Goal: Task Accomplishment & Management: Use online tool/utility

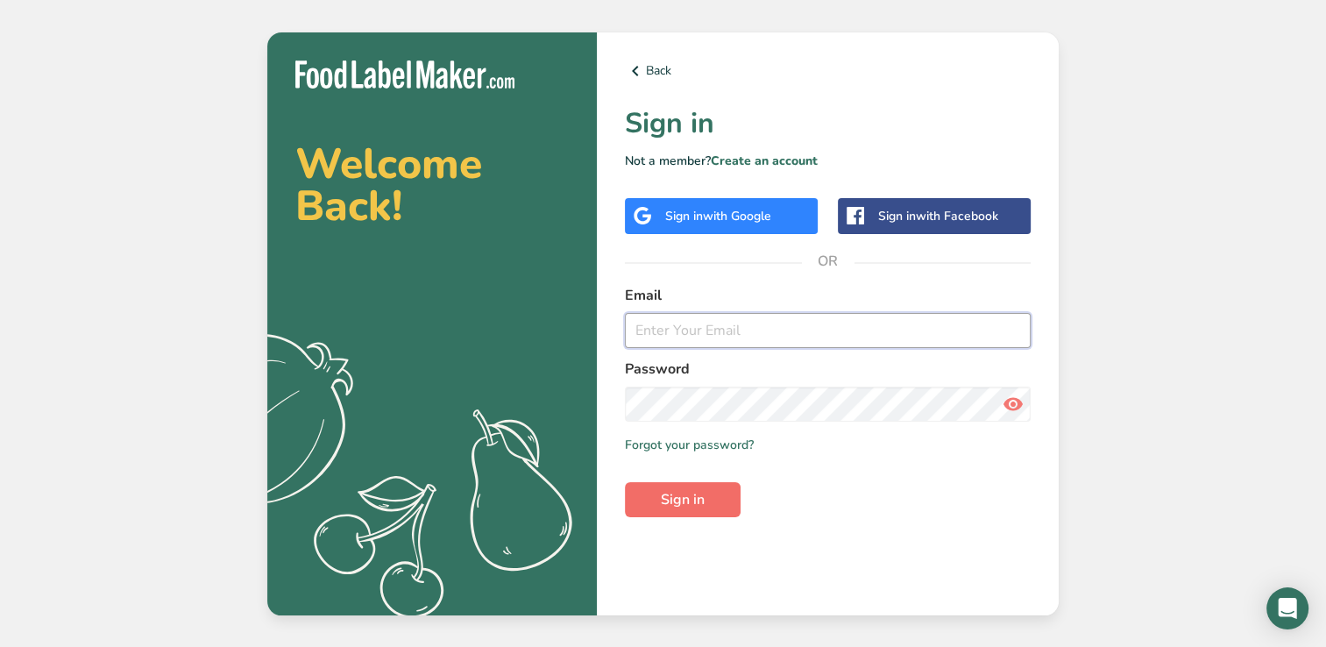
type input "[EMAIL_ADDRESS][DOMAIN_NAME]"
drag, startPoint x: 702, startPoint y: 505, endPoint x: 659, endPoint y: 493, distance: 44.4
click at [659, 493] on button "Sign in" at bounding box center [683, 499] width 116 height 35
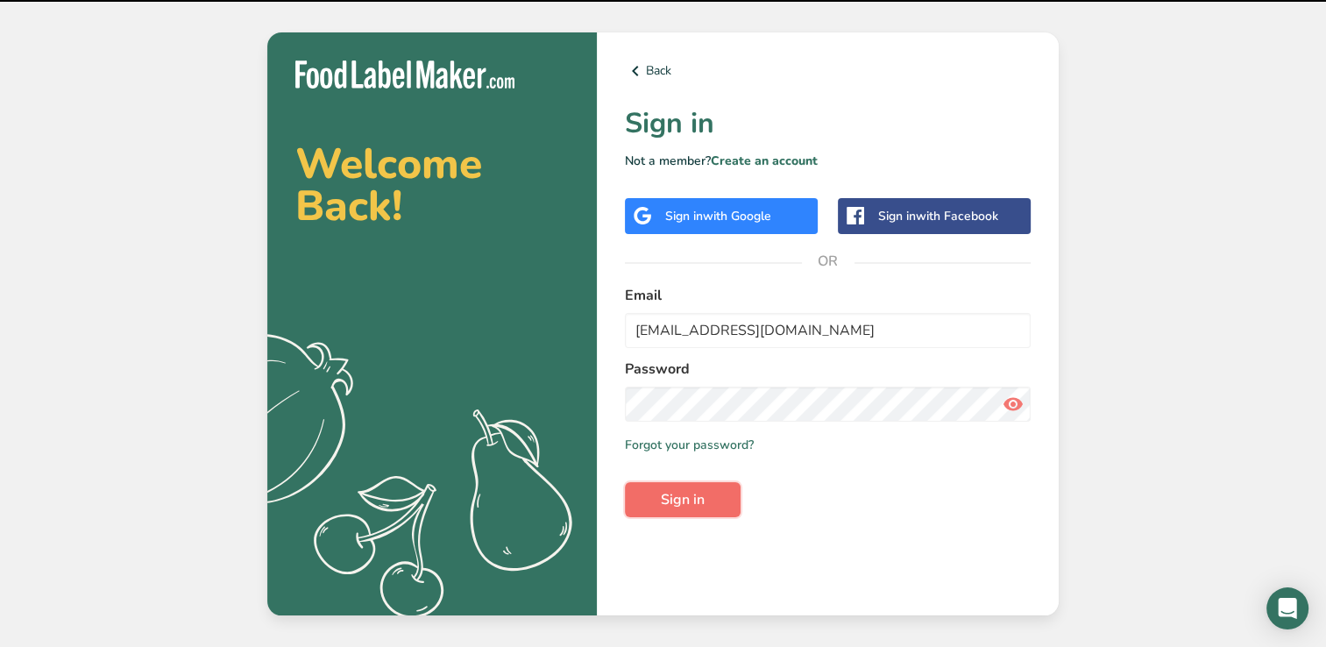
click at [659, 493] on button "Sign in" at bounding box center [683, 499] width 116 height 35
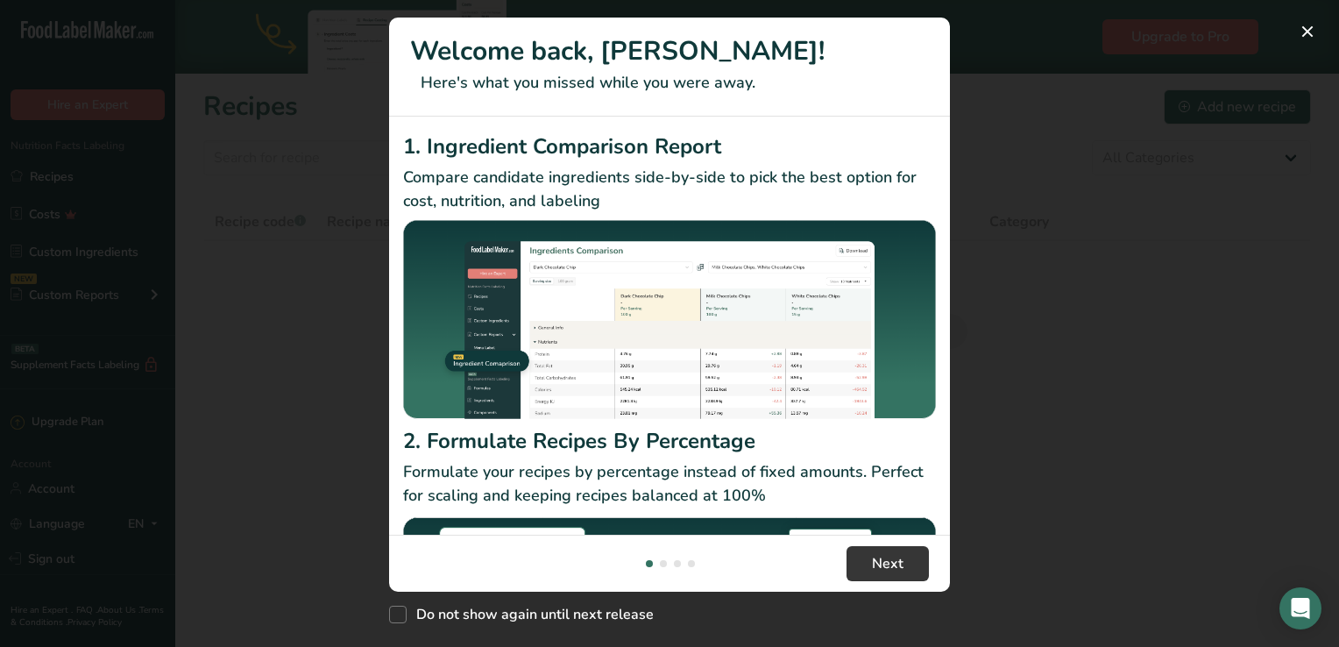
click at [659, 497] on p "Formulate your recipes by percentage instead of fixed amounts. Perfect for scal…" at bounding box center [669, 483] width 533 height 47
drag, startPoint x: 754, startPoint y: 630, endPoint x: 1101, endPoint y: 395, distance: 418.2
click at [1101, 395] on div "New Features" at bounding box center [669, 323] width 1339 height 647
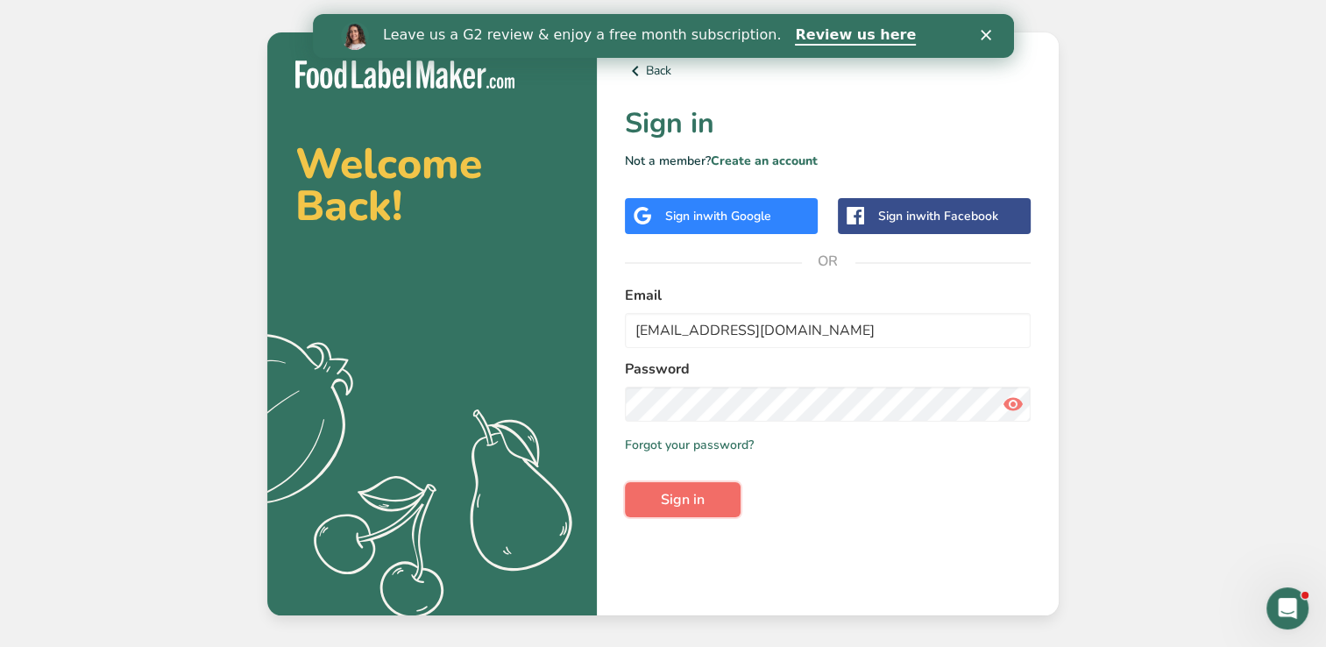
click at [662, 499] on span "Sign in" at bounding box center [683, 499] width 44 height 21
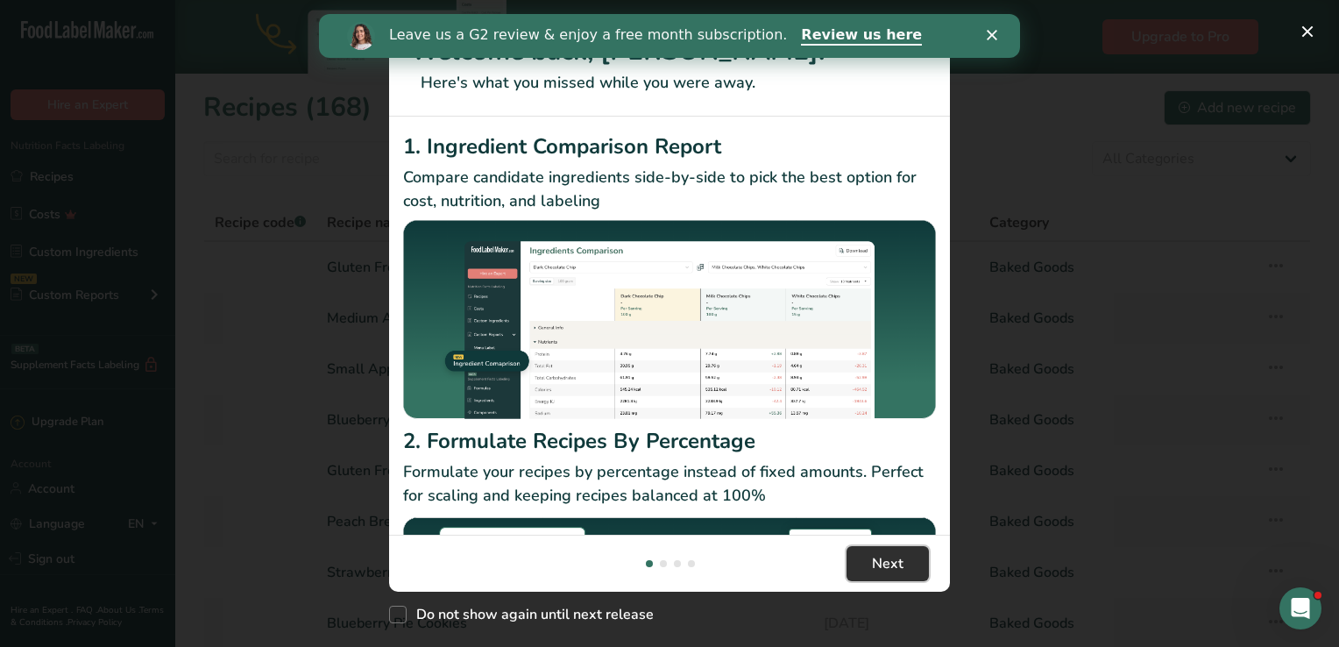
click at [866, 565] on button "Next" at bounding box center [887, 563] width 82 height 35
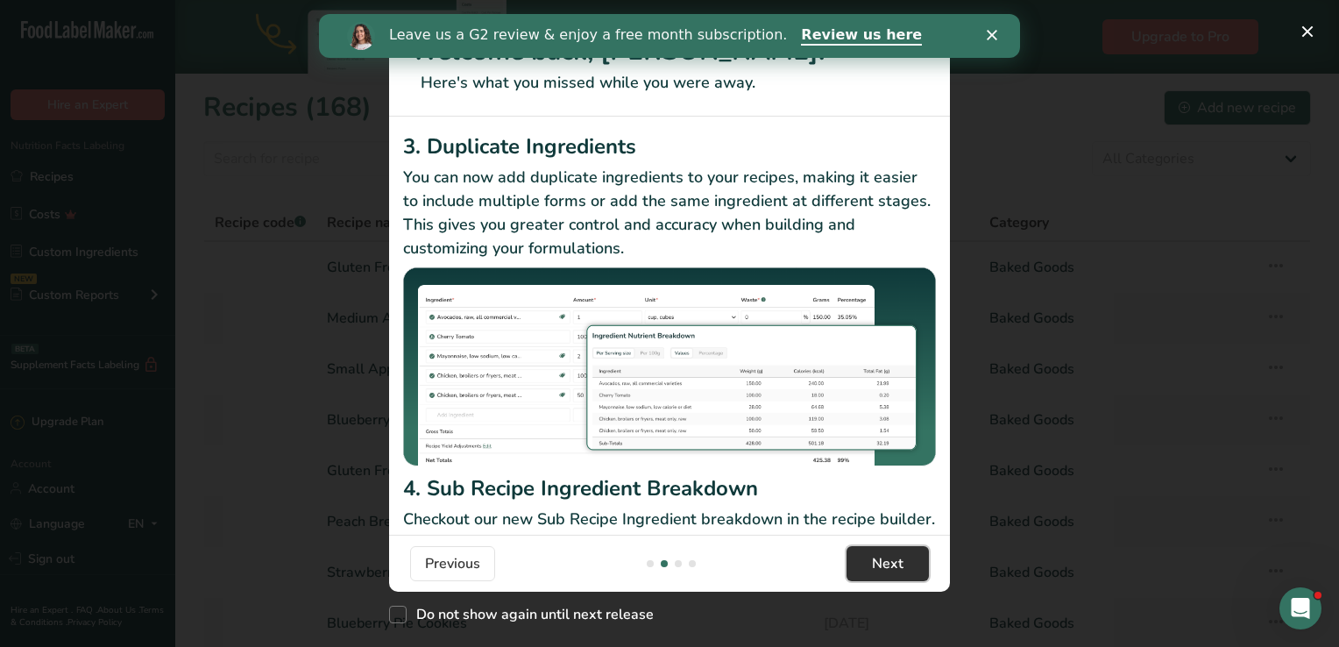
click at [866, 565] on button "Next" at bounding box center [887, 563] width 82 height 35
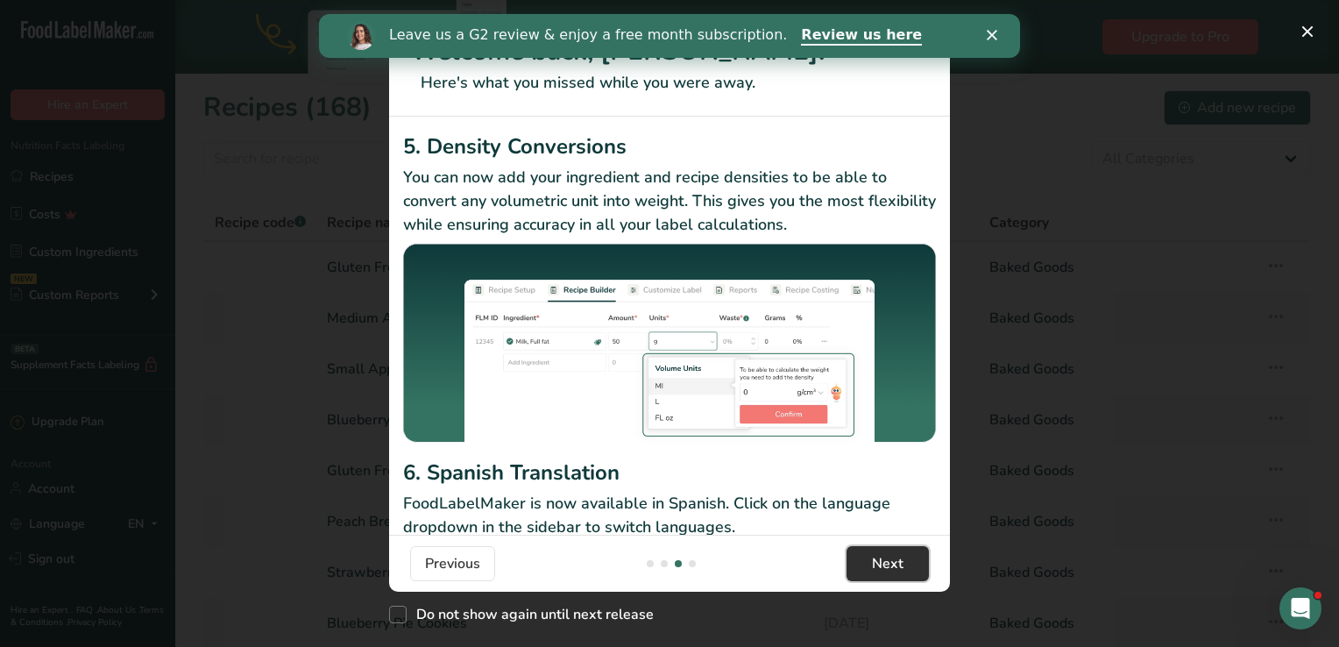
click at [866, 565] on button "Next" at bounding box center [887, 563] width 82 height 35
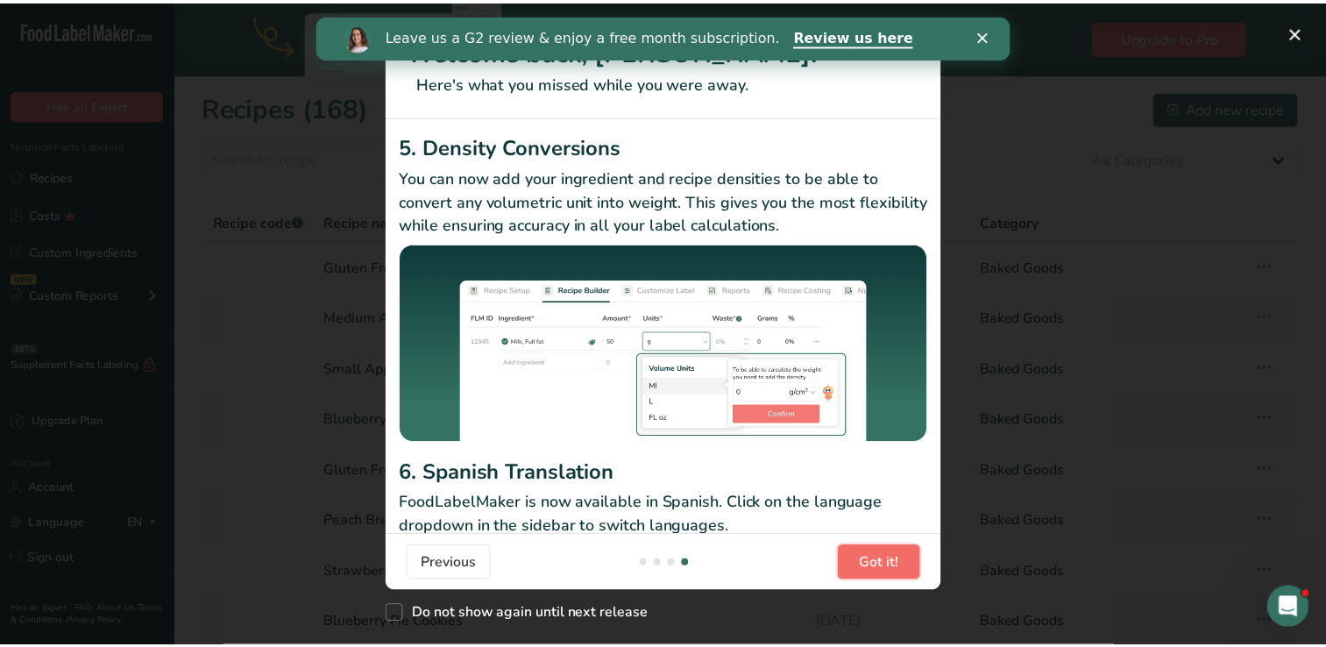
scroll to position [0, 1682]
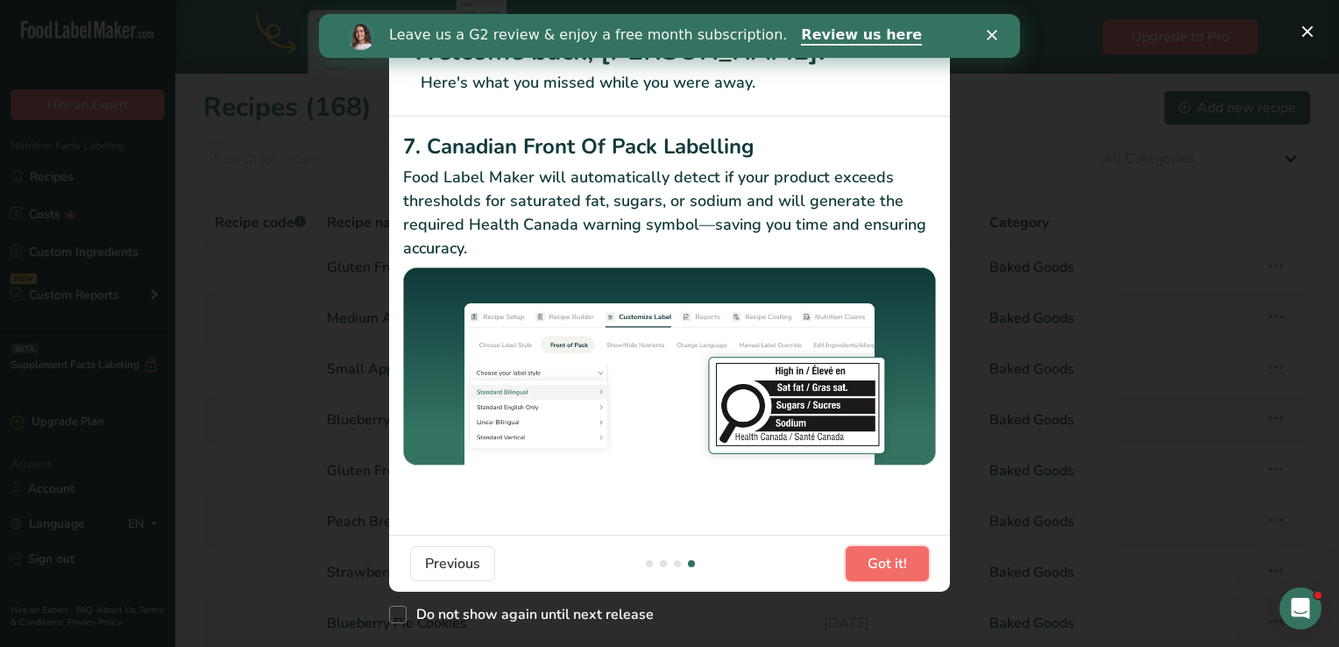
click at [866, 565] on button "Got it!" at bounding box center [887, 563] width 83 height 35
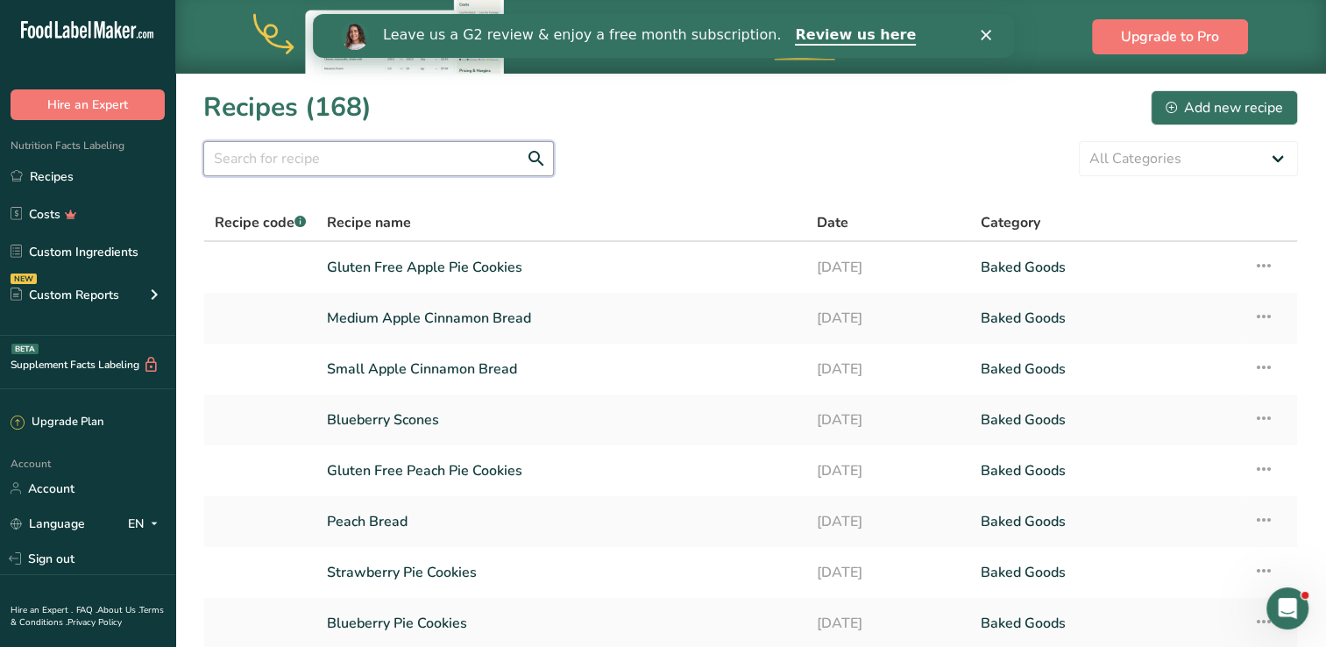
click at [419, 168] on input "text" at bounding box center [378, 158] width 350 height 35
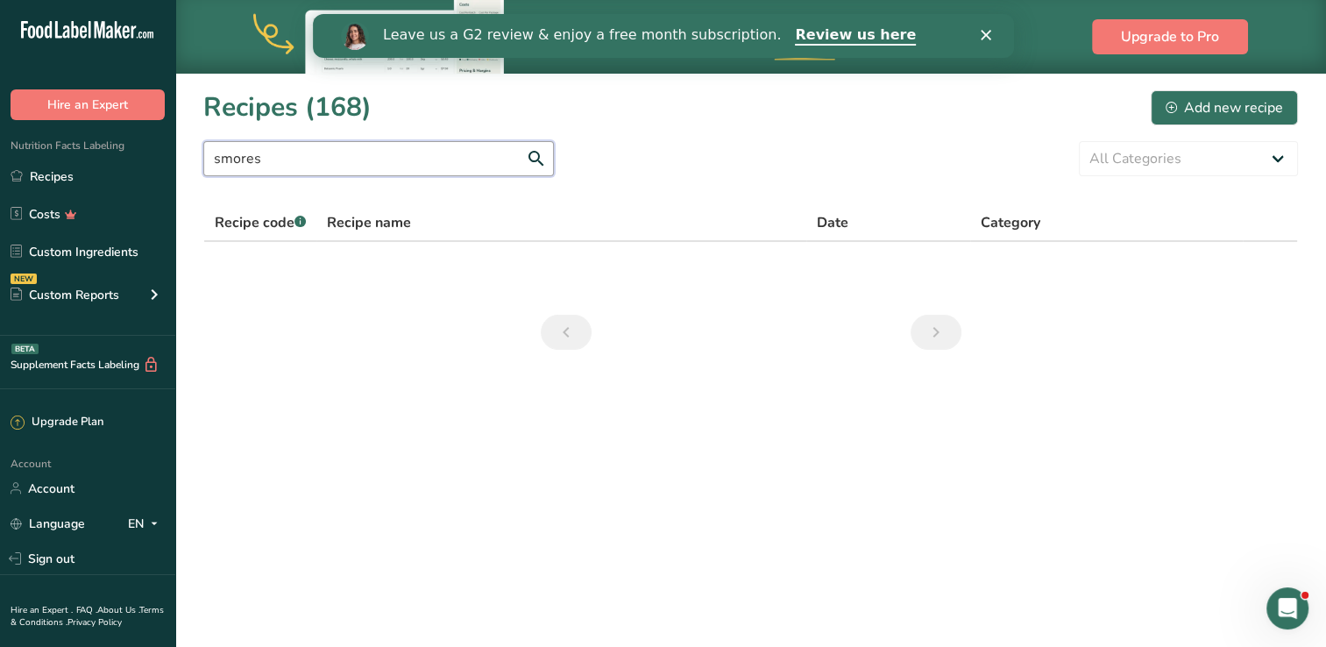
click at [417, 166] on input "smores" at bounding box center [378, 158] width 350 height 35
click at [532, 158] on input "smores" at bounding box center [378, 158] width 350 height 35
type input "s'mores"
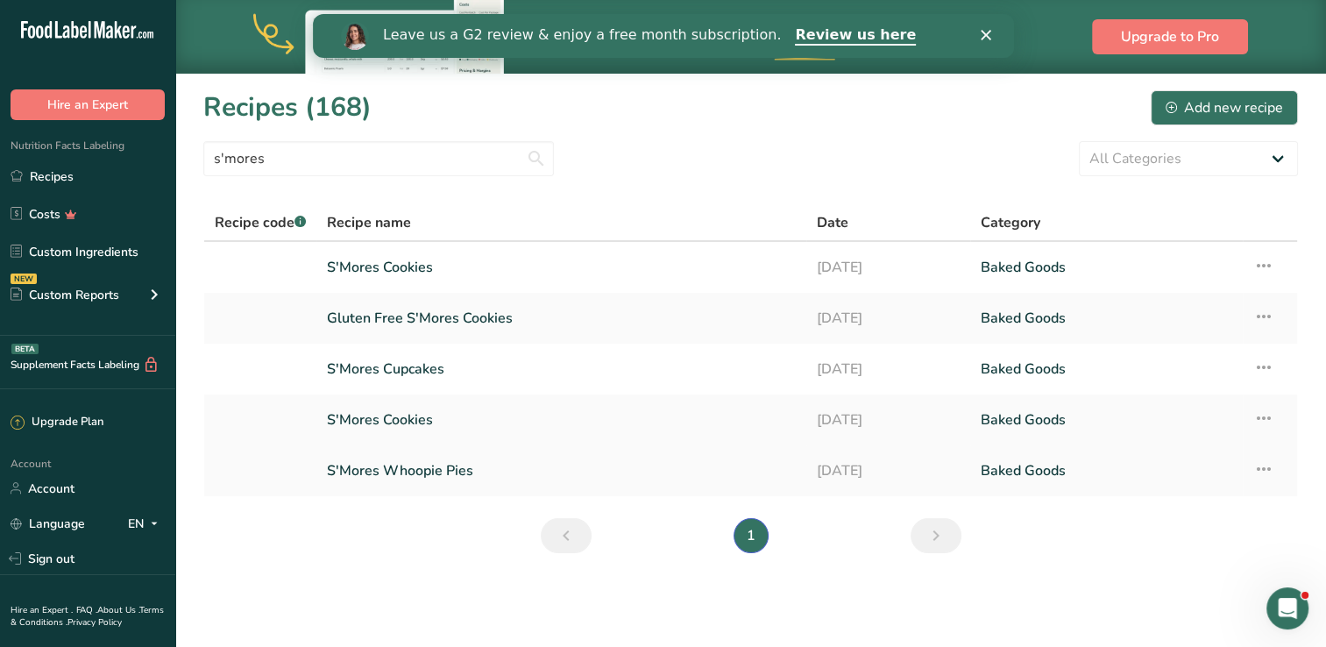
click at [466, 468] on link "S'Mores Whoopie Pies" at bounding box center [561, 470] width 469 height 37
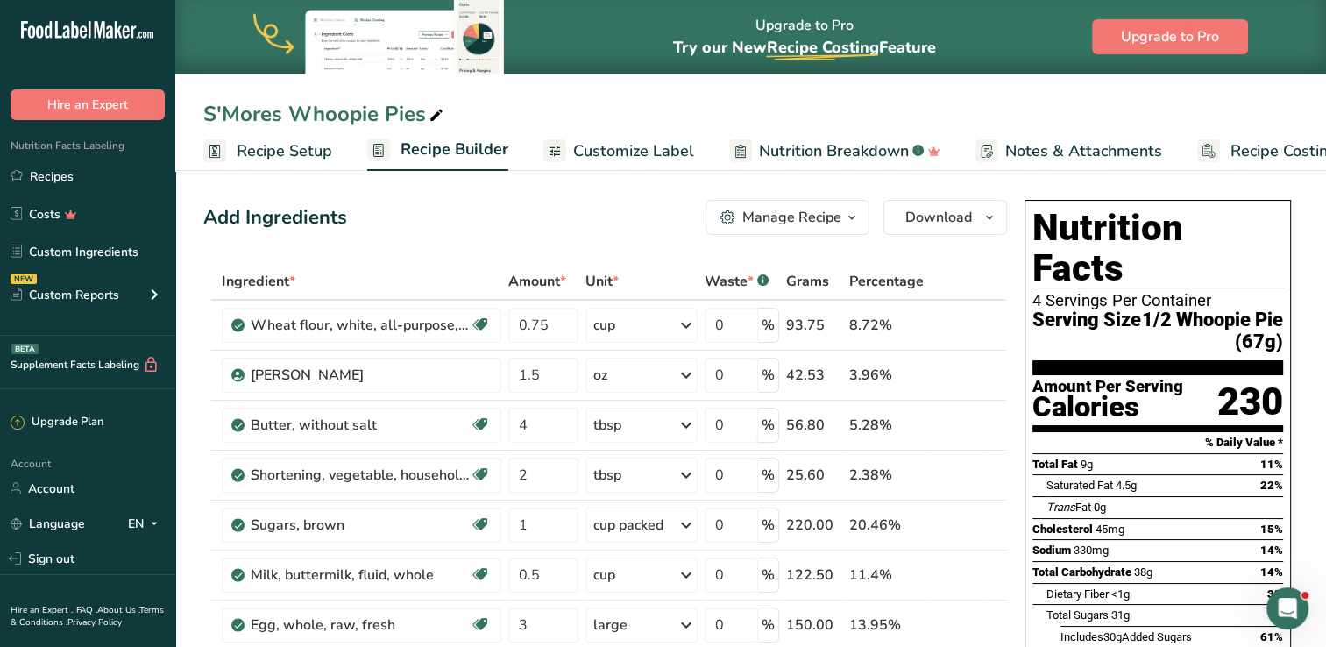
click at [273, 154] on span "Recipe Setup" at bounding box center [285, 151] width 96 height 24
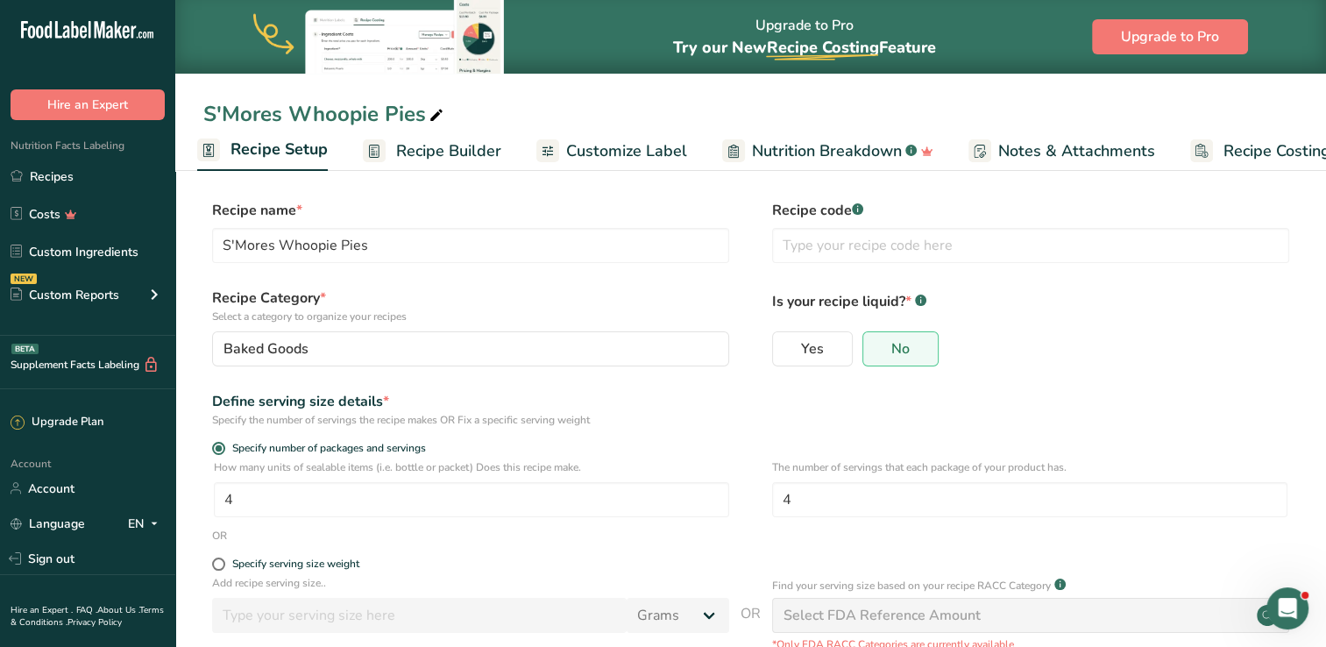
scroll to position [153, 0]
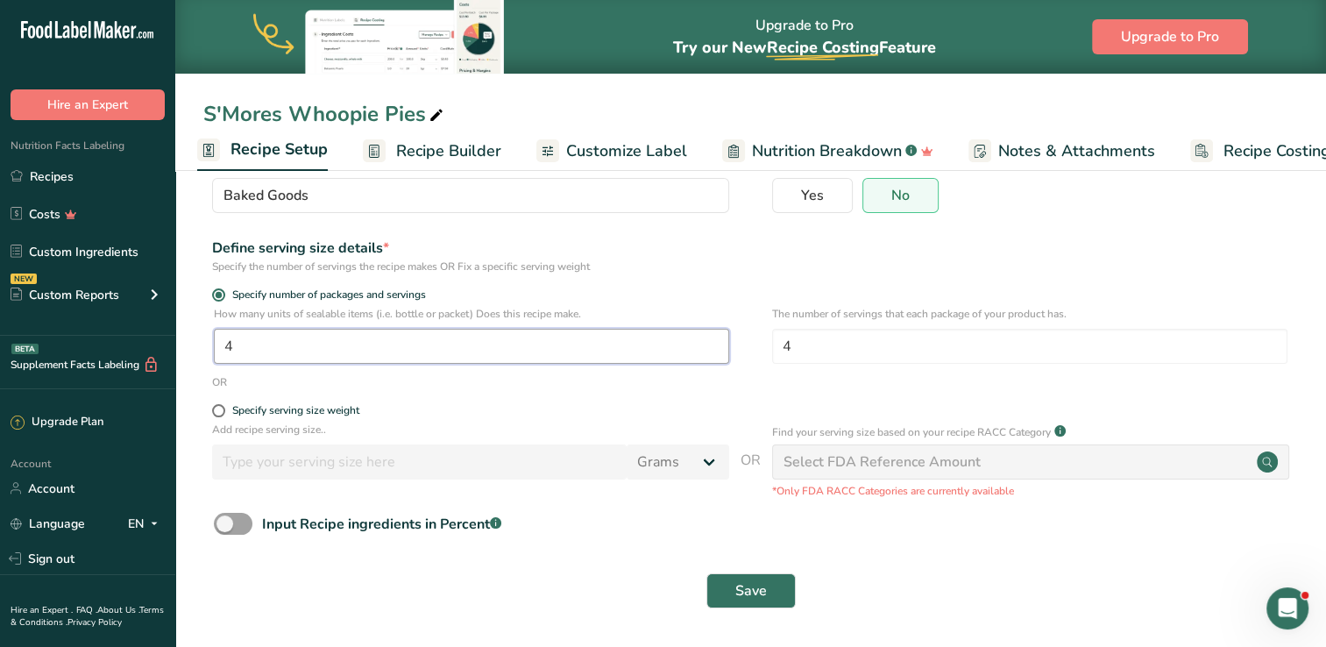
click at [245, 345] on input "4" at bounding box center [471, 346] width 515 height 35
type input "1"
type input "8"
click at [760, 592] on span "Save" at bounding box center [751, 590] width 32 height 21
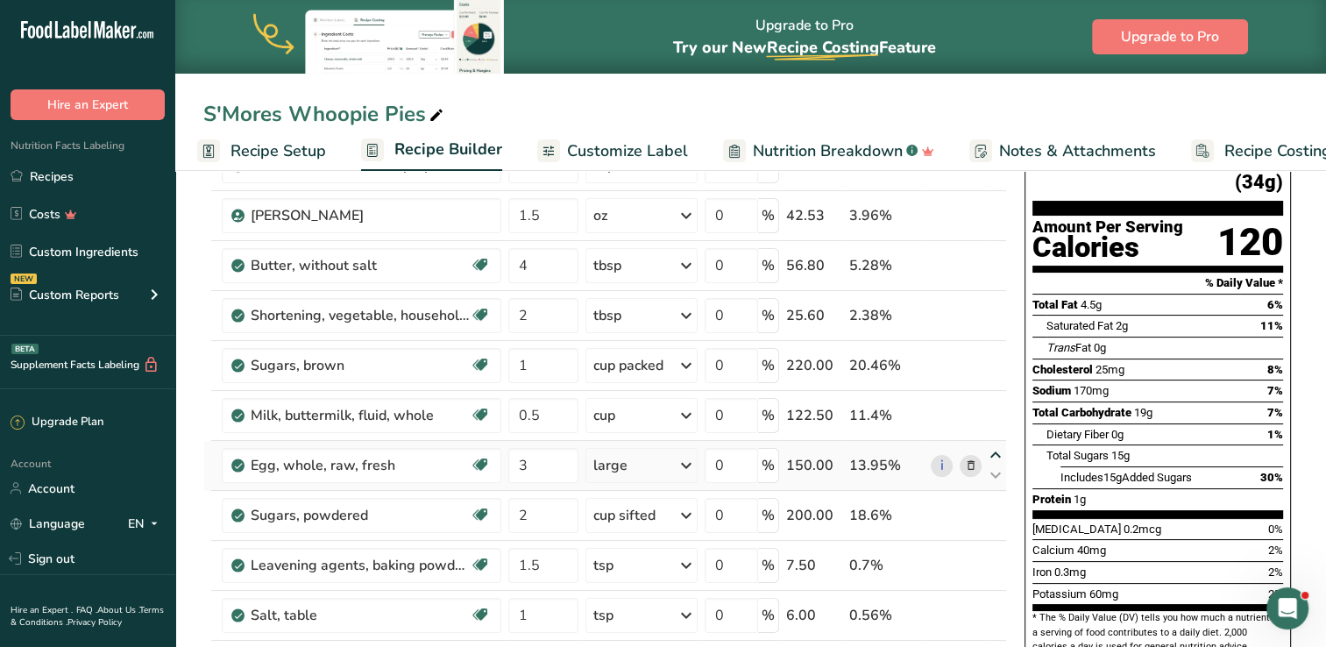
scroll to position [166, 0]
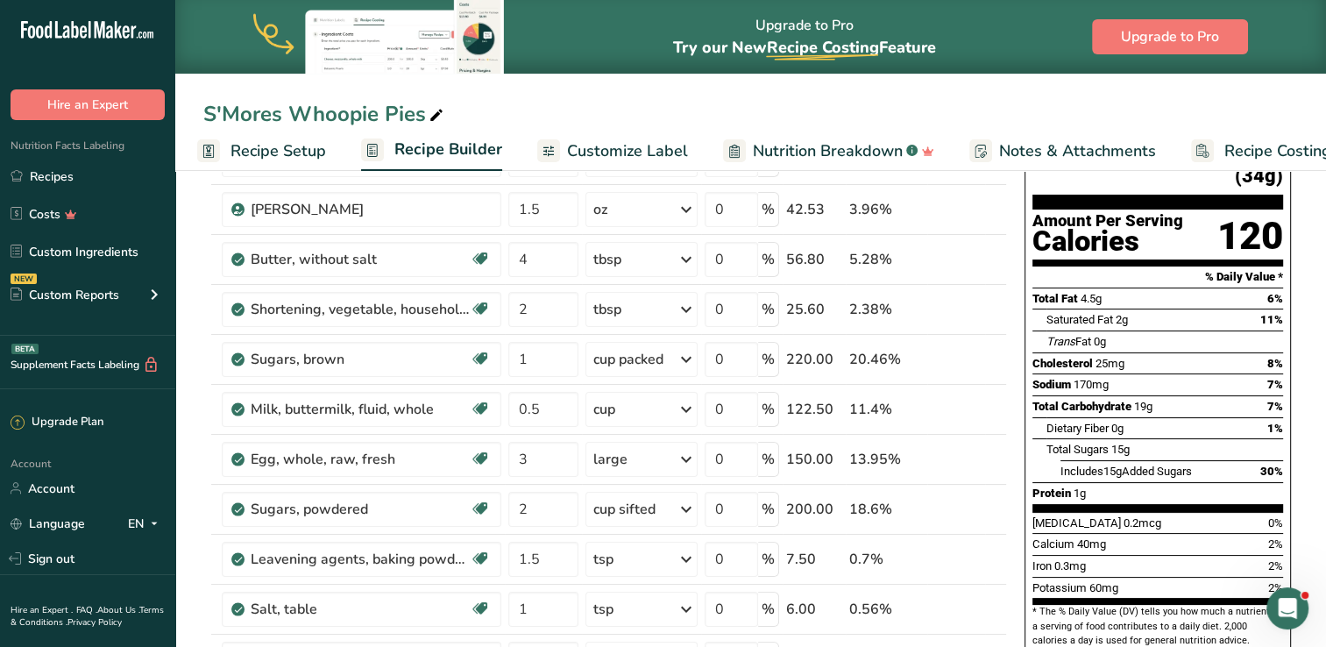
click at [255, 145] on span "Recipe Setup" at bounding box center [278, 151] width 96 height 24
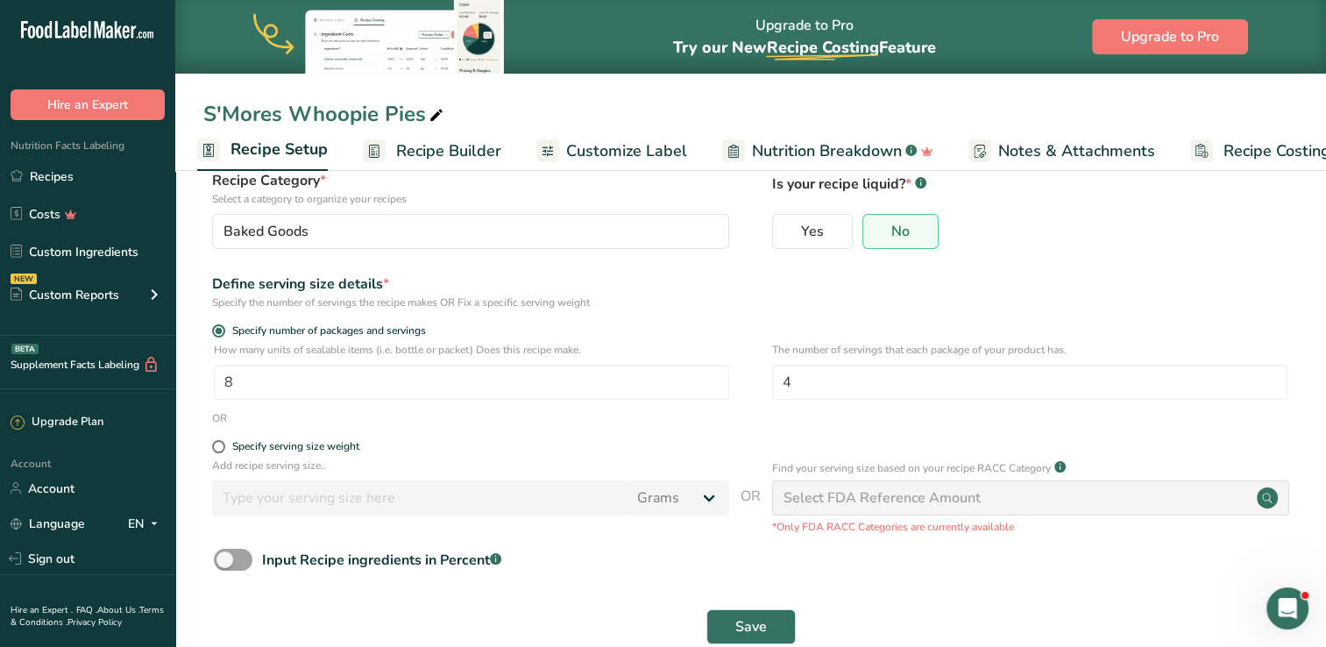
scroll to position [118, 0]
click at [216, 449] on span at bounding box center [218, 445] width 13 height 13
click at [216, 449] on input "Specify serving size weight" at bounding box center [217, 445] width 11 height 11
radio input "true"
radio input "false"
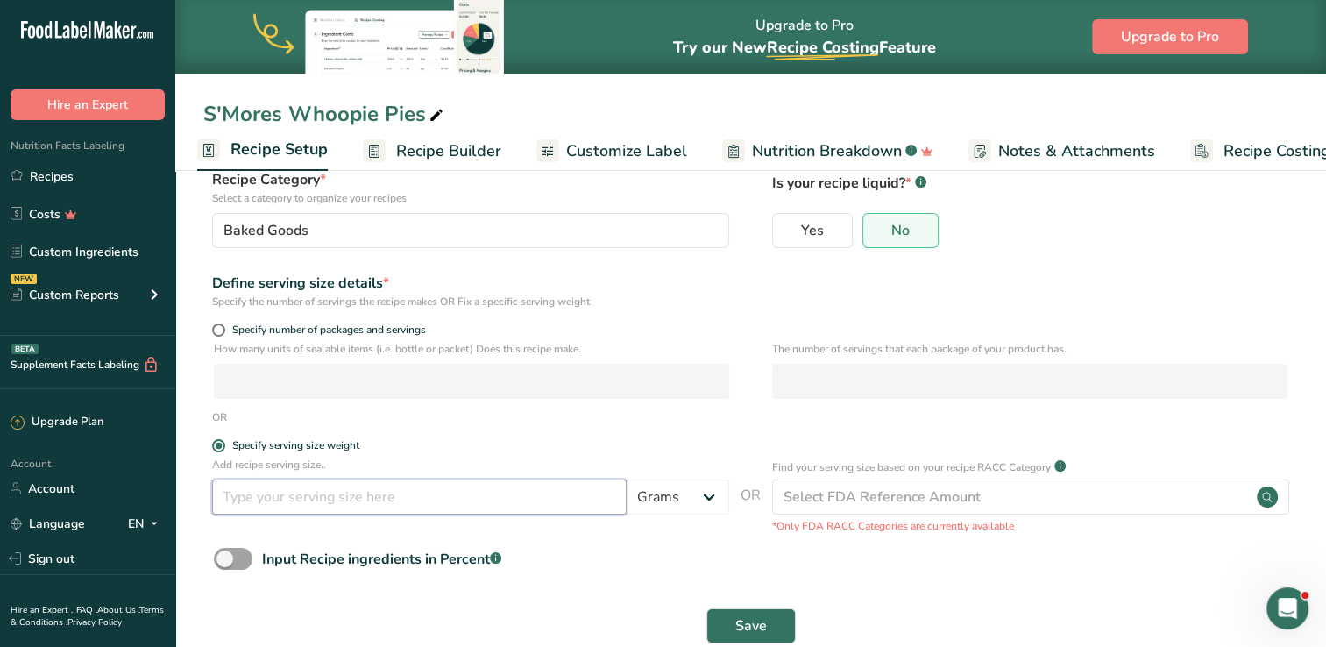
click at [249, 495] on input "number" at bounding box center [419, 496] width 414 height 35
type input "1"
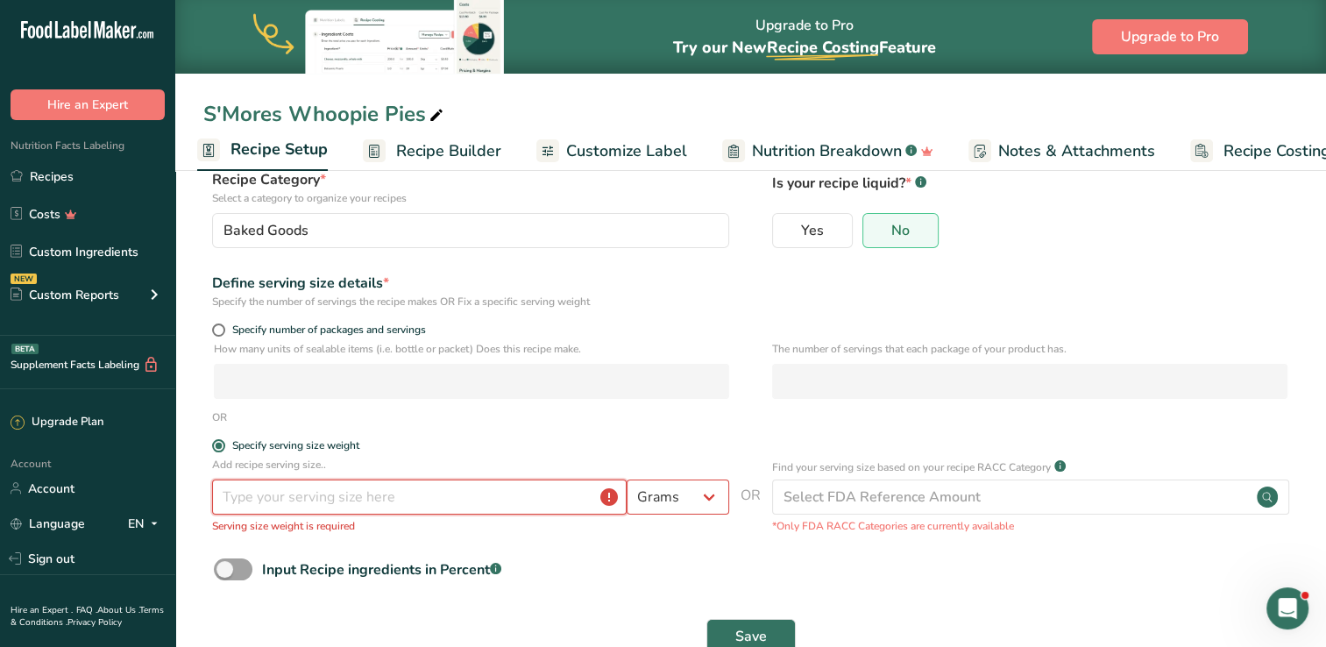
type input "1"
click at [221, 330] on span at bounding box center [218, 329] width 13 height 13
click at [221, 330] on input "Specify number of packages and servings" at bounding box center [217, 329] width 11 height 11
radio input "true"
radio input "false"
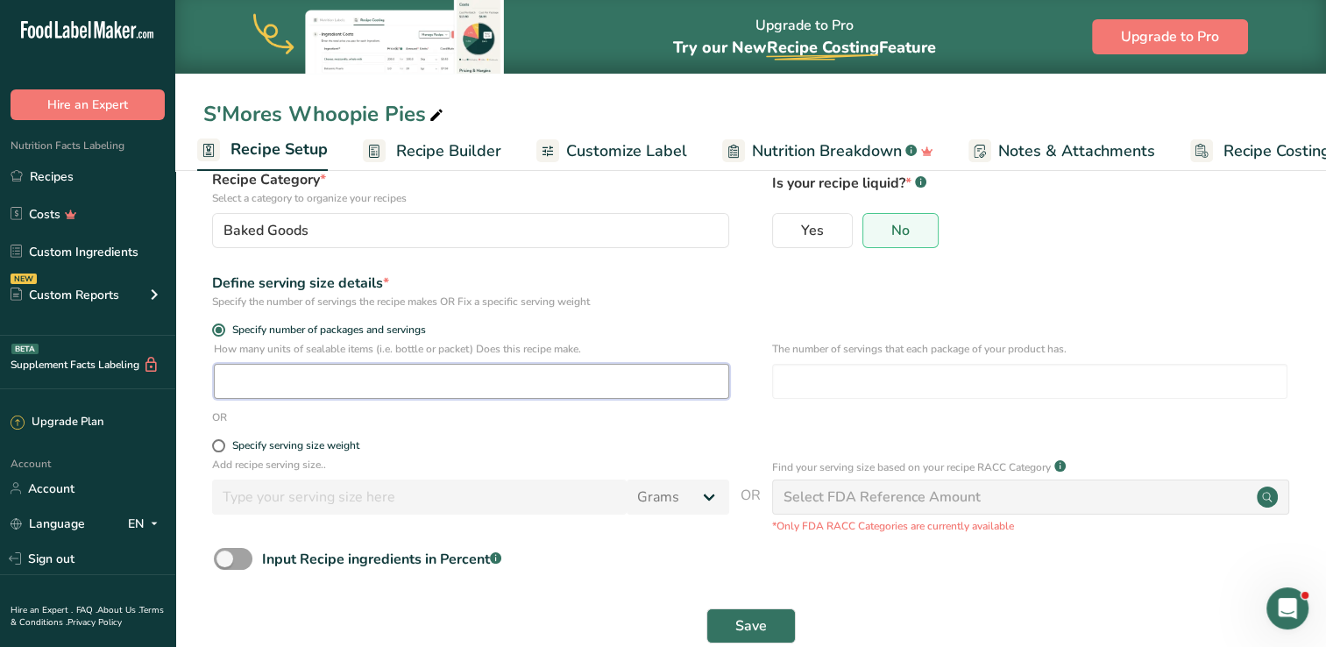
click at [250, 384] on input "number" at bounding box center [471, 381] width 515 height 35
type input "8"
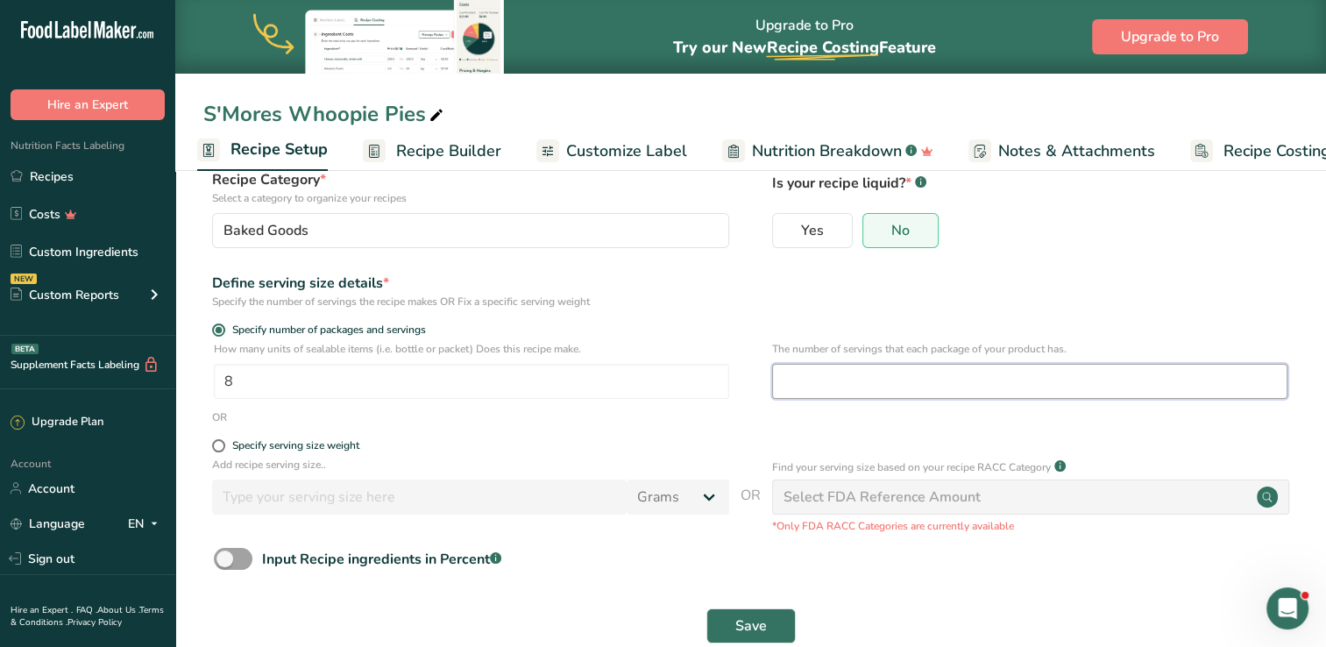
click at [817, 386] on input "number" at bounding box center [1029, 381] width 515 height 35
type input "4"
click at [751, 618] on span "Save" at bounding box center [751, 625] width 32 height 21
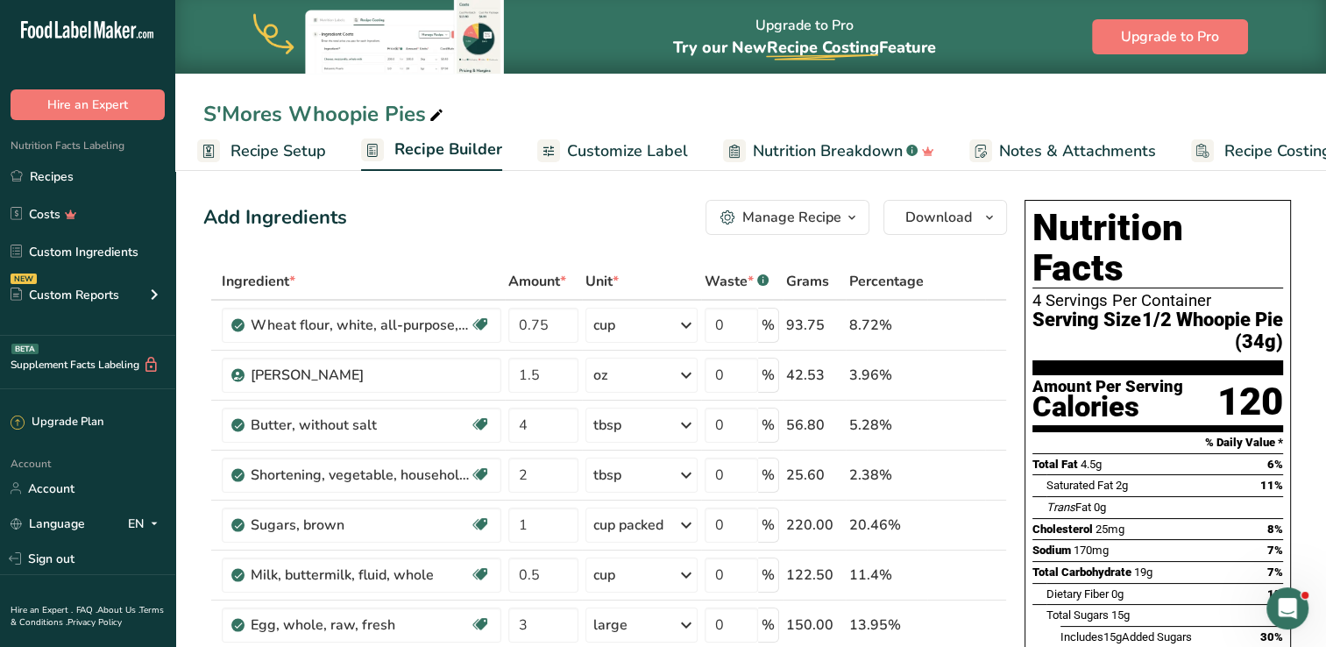
click at [285, 145] on span "Recipe Setup" at bounding box center [278, 151] width 96 height 24
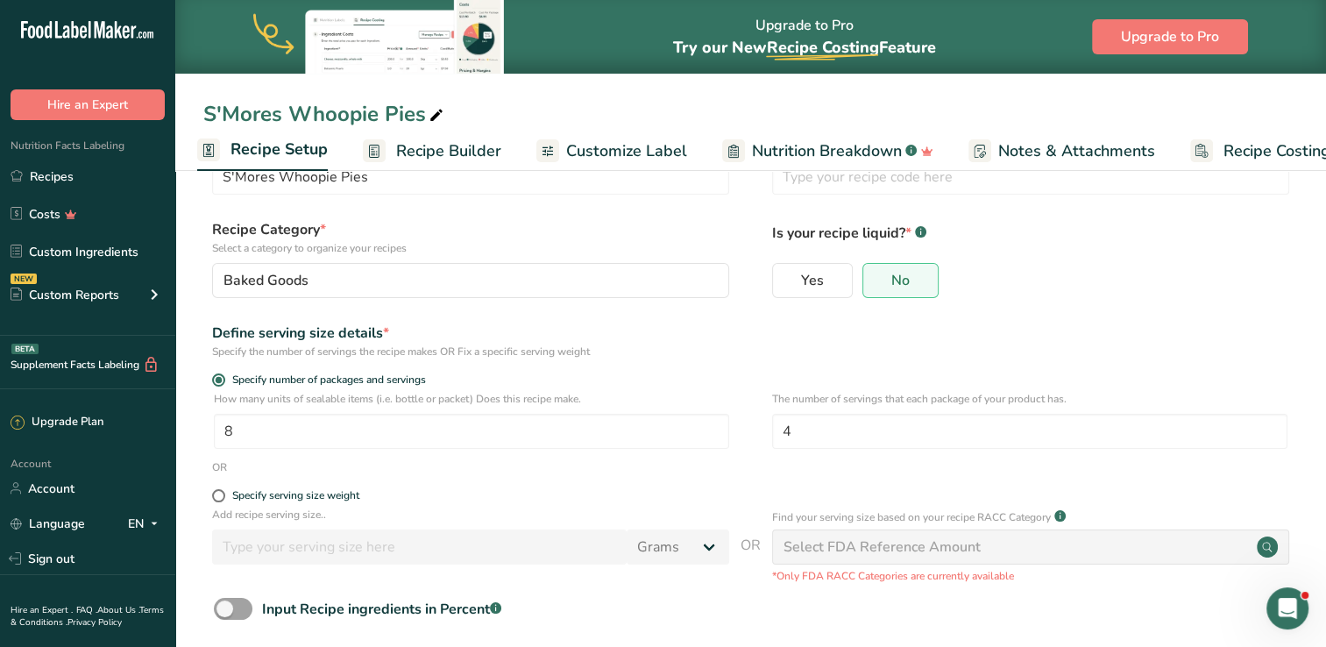
scroll to position [153, 0]
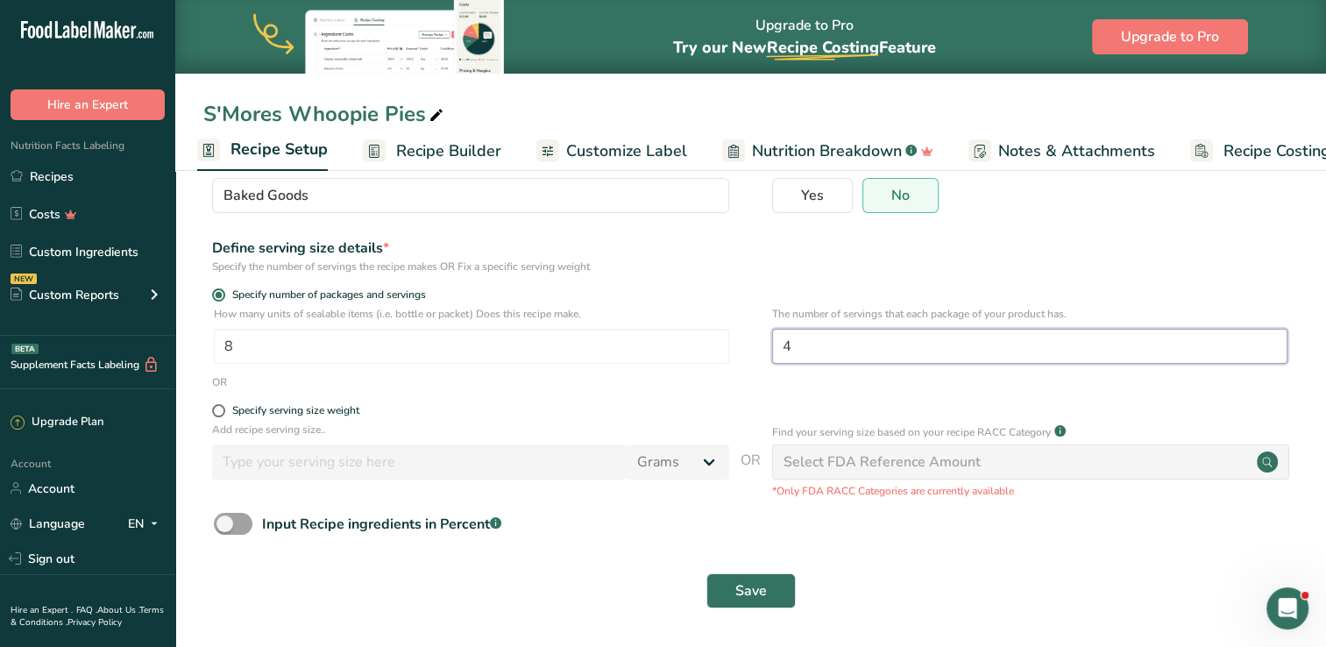
click at [814, 354] on input "4" at bounding box center [1029, 346] width 515 height 35
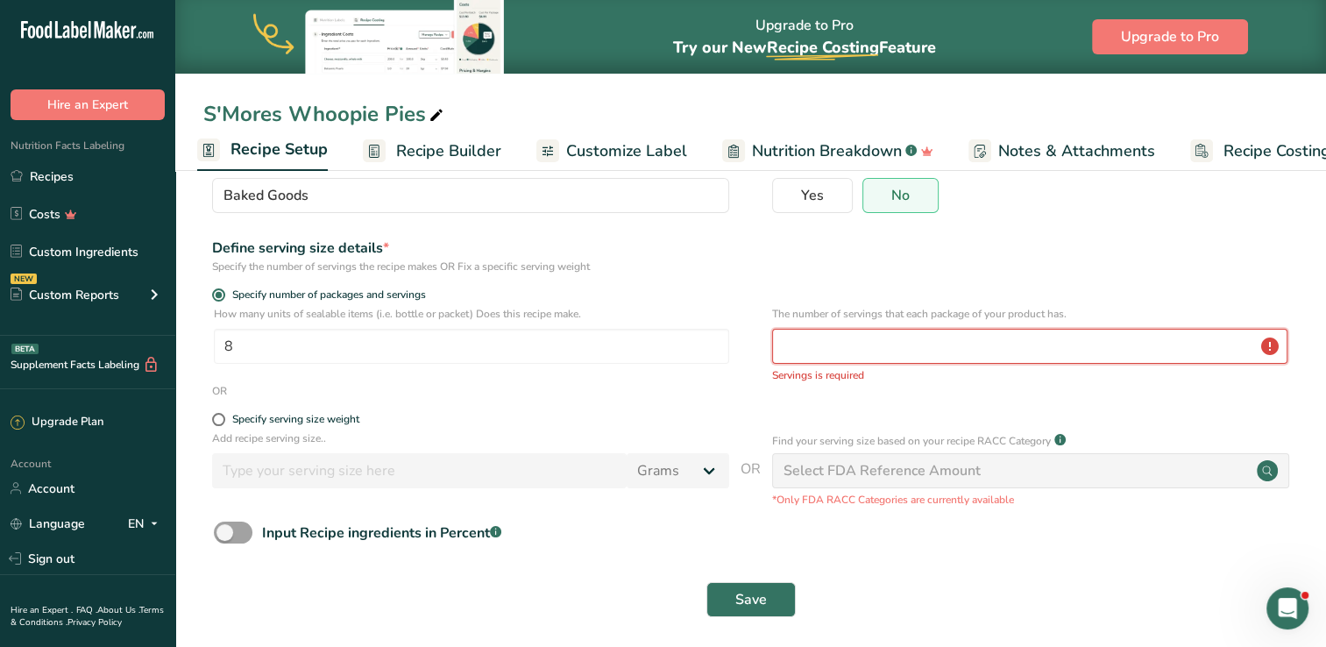
type input "4"
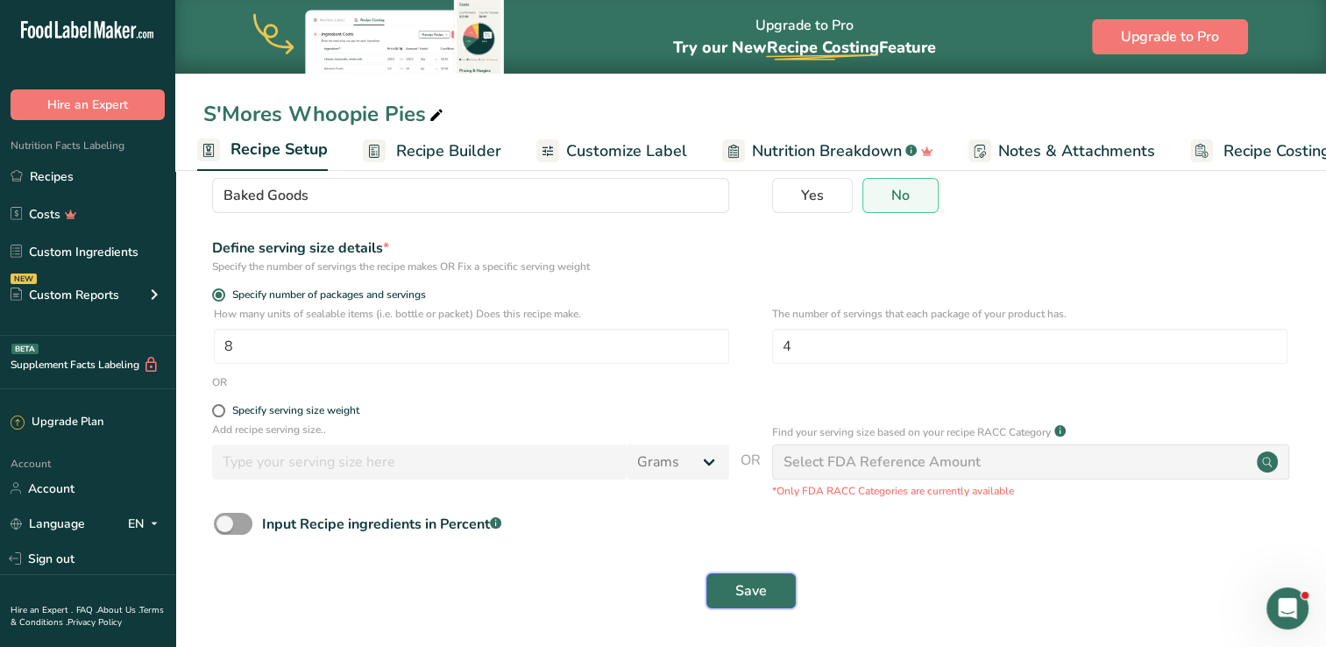
click at [745, 600] on span "Save" at bounding box center [751, 590] width 32 height 21
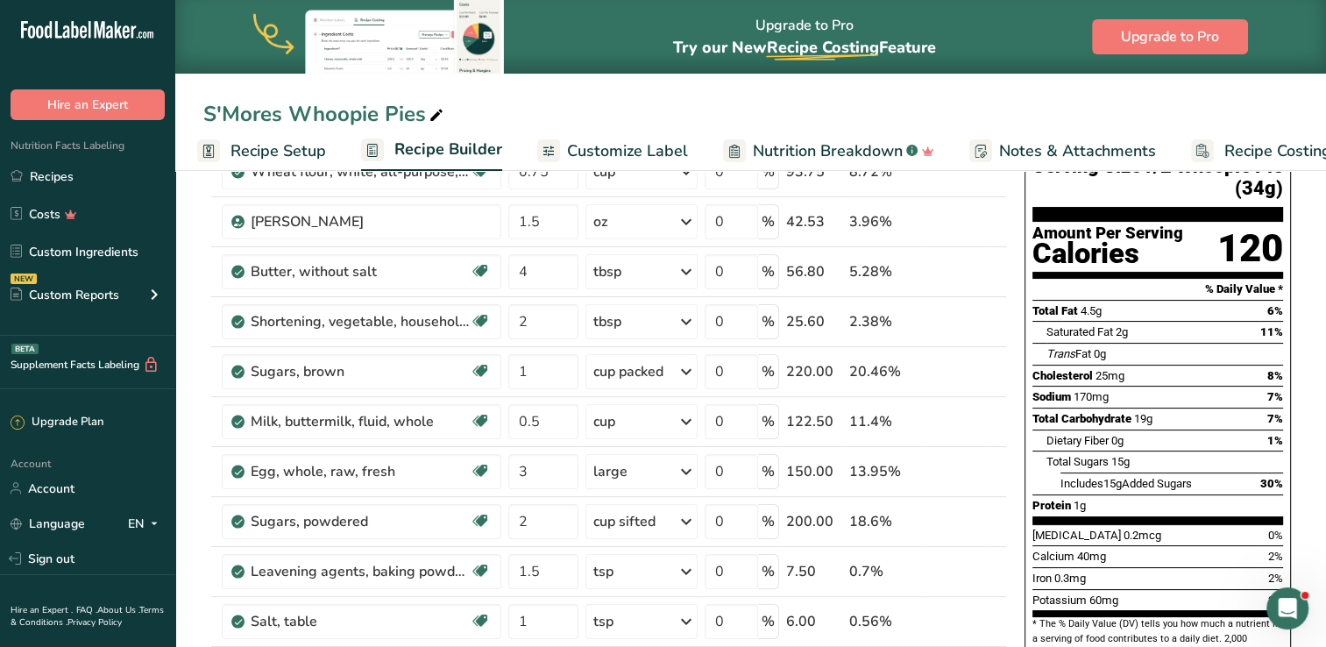
click at [271, 151] on span "Recipe Setup" at bounding box center [278, 151] width 96 height 24
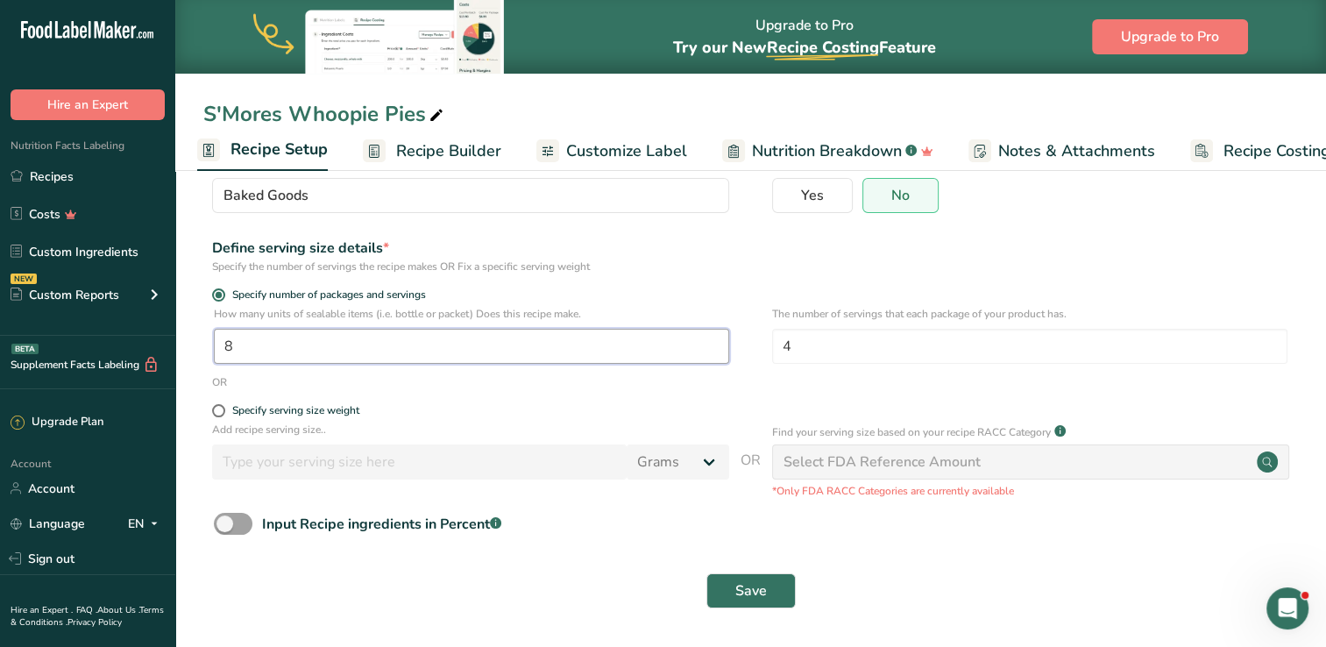
click at [242, 343] on input "8" at bounding box center [471, 346] width 515 height 35
type input "1"
type input "6"
click at [761, 597] on span "Save" at bounding box center [751, 590] width 32 height 21
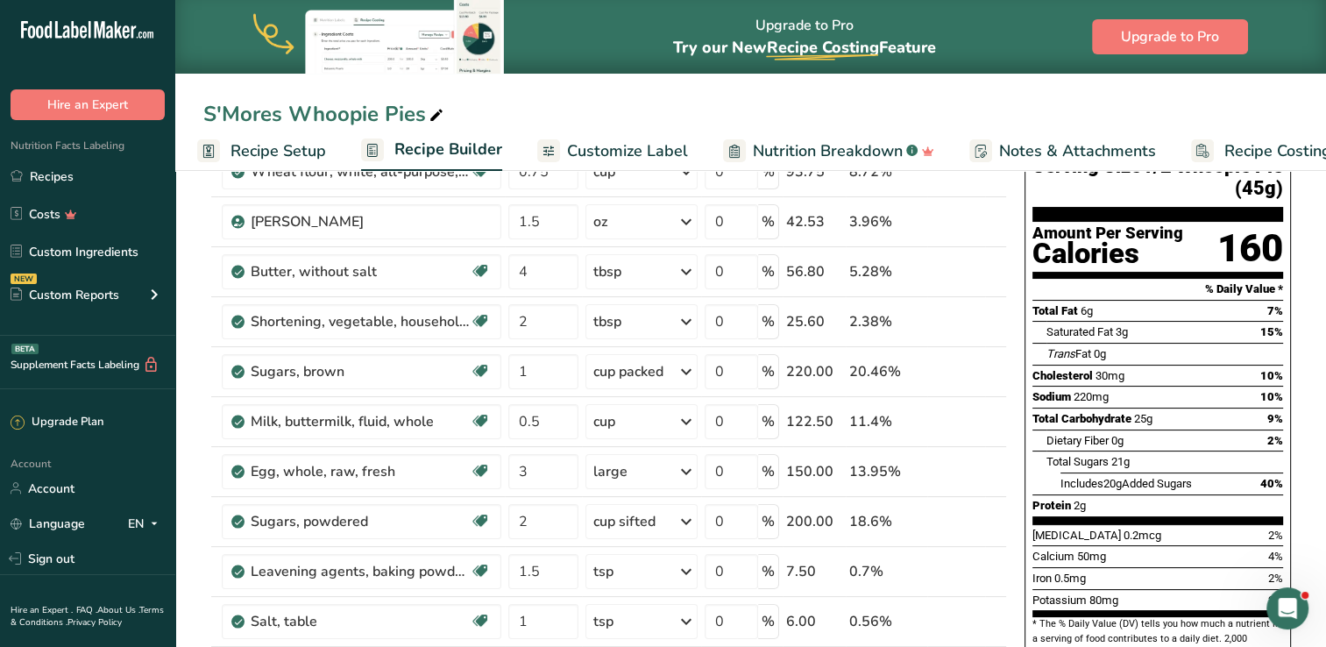
click at [278, 152] on span "Recipe Setup" at bounding box center [278, 151] width 96 height 24
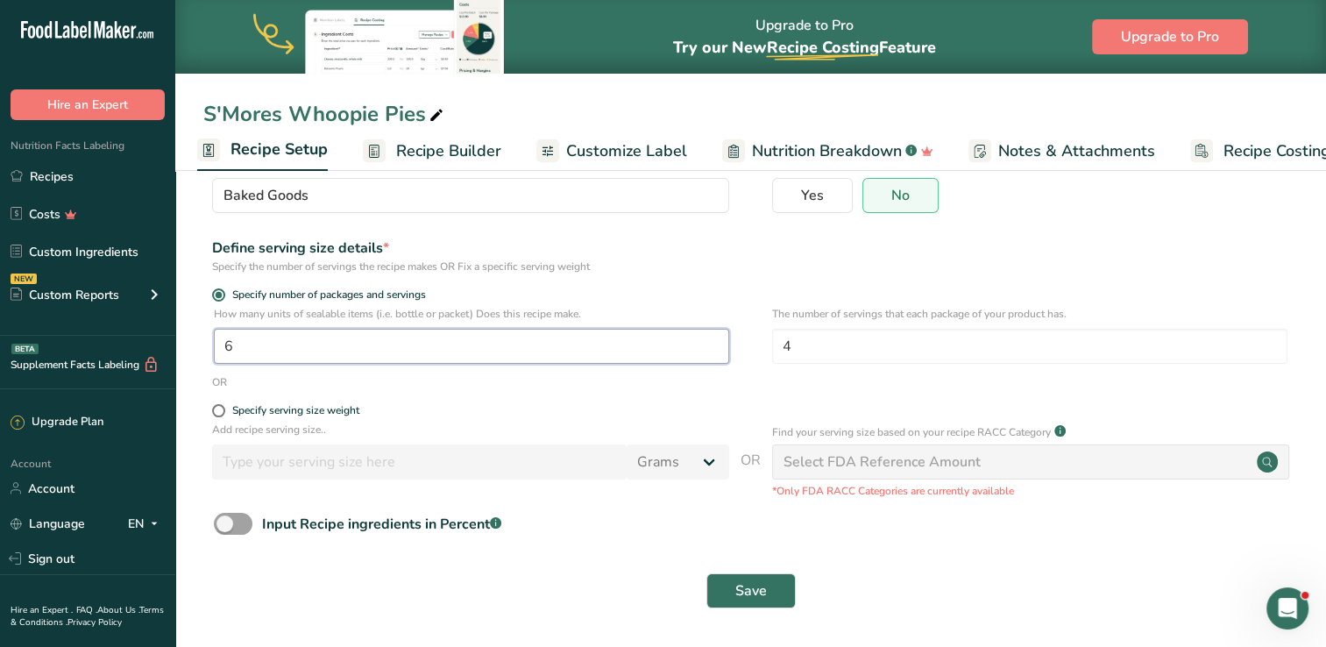
click at [268, 352] on input "6" at bounding box center [471, 346] width 515 height 35
type input "1"
type input "4"
click at [744, 586] on span "Save" at bounding box center [751, 590] width 32 height 21
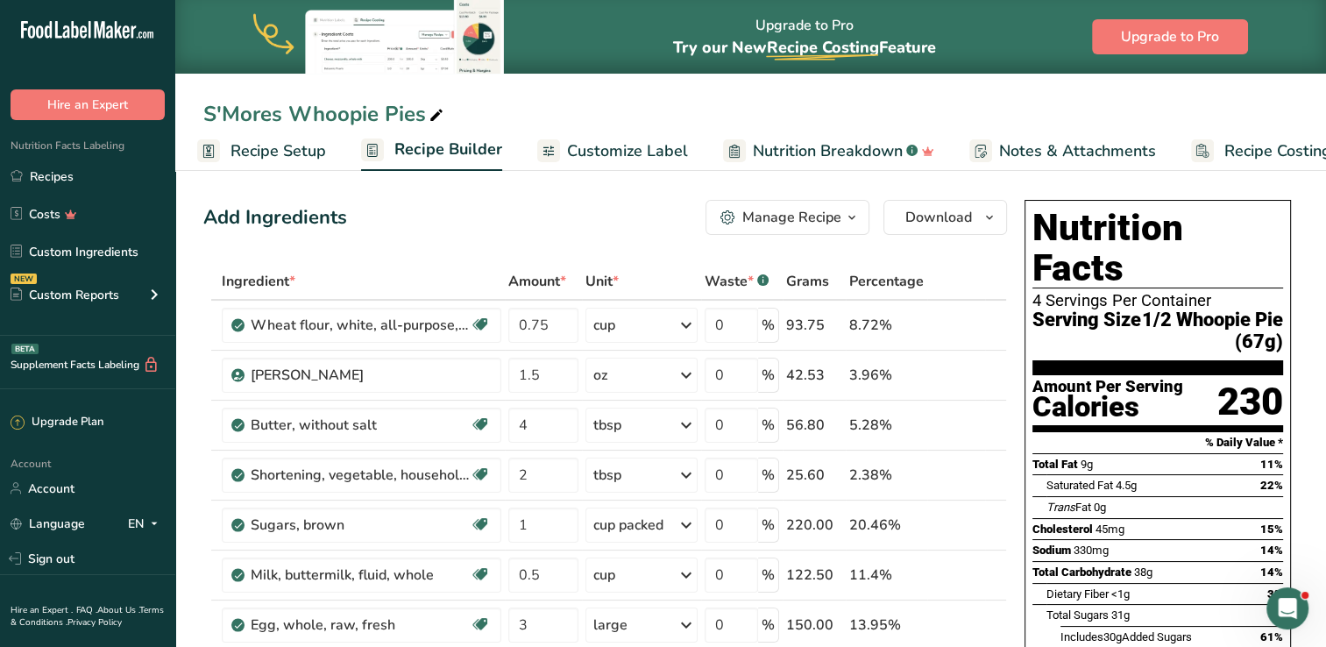
click at [276, 148] on span "Recipe Setup" at bounding box center [278, 151] width 96 height 24
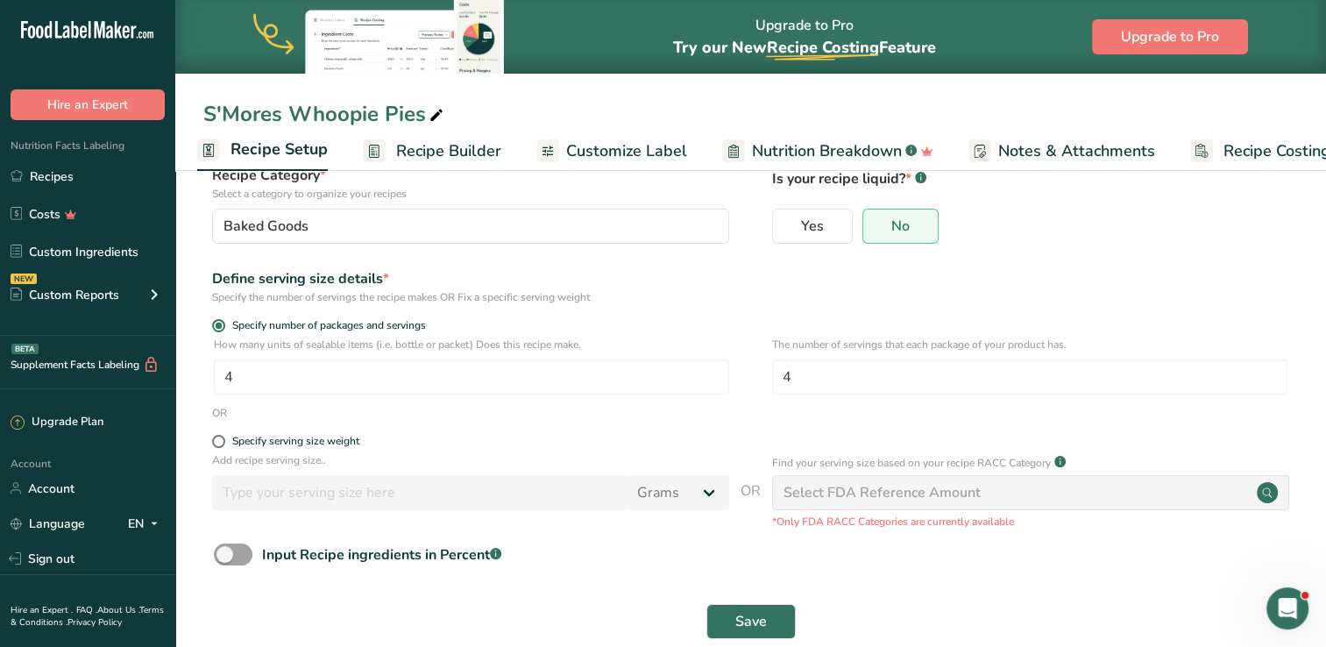
scroll to position [124, 0]
click at [768, 618] on button "Save" at bounding box center [750, 619] width 89 height 35
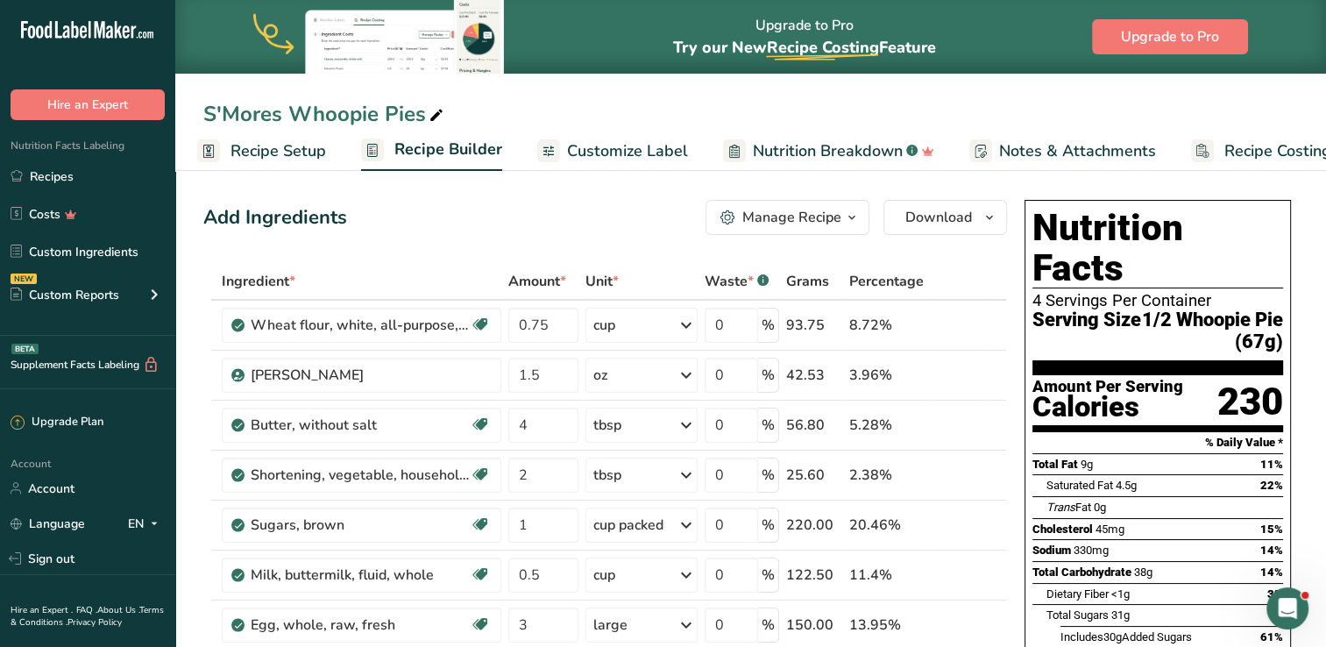
click at [851, 216] on icon "button" at bounding box center [852, 218] width 14 height 22
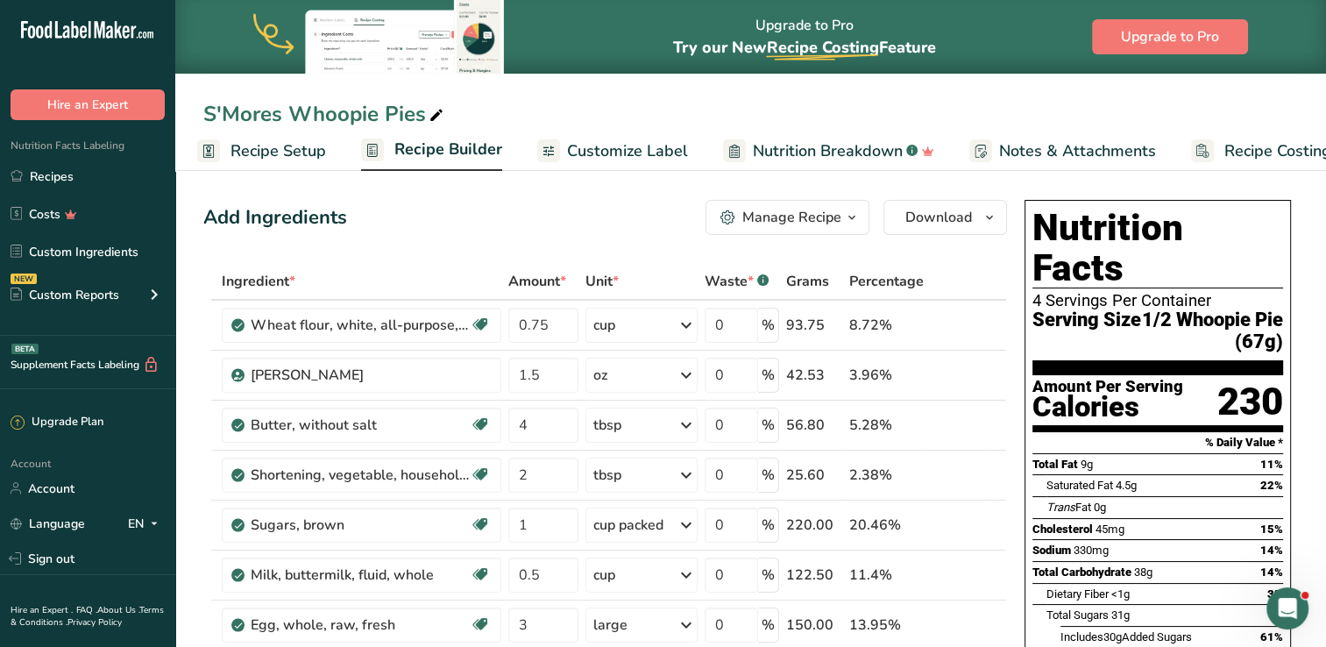
click at [435, 152] on span "Recipe Builder" at bounding box center [448, 150] width 108 height 24
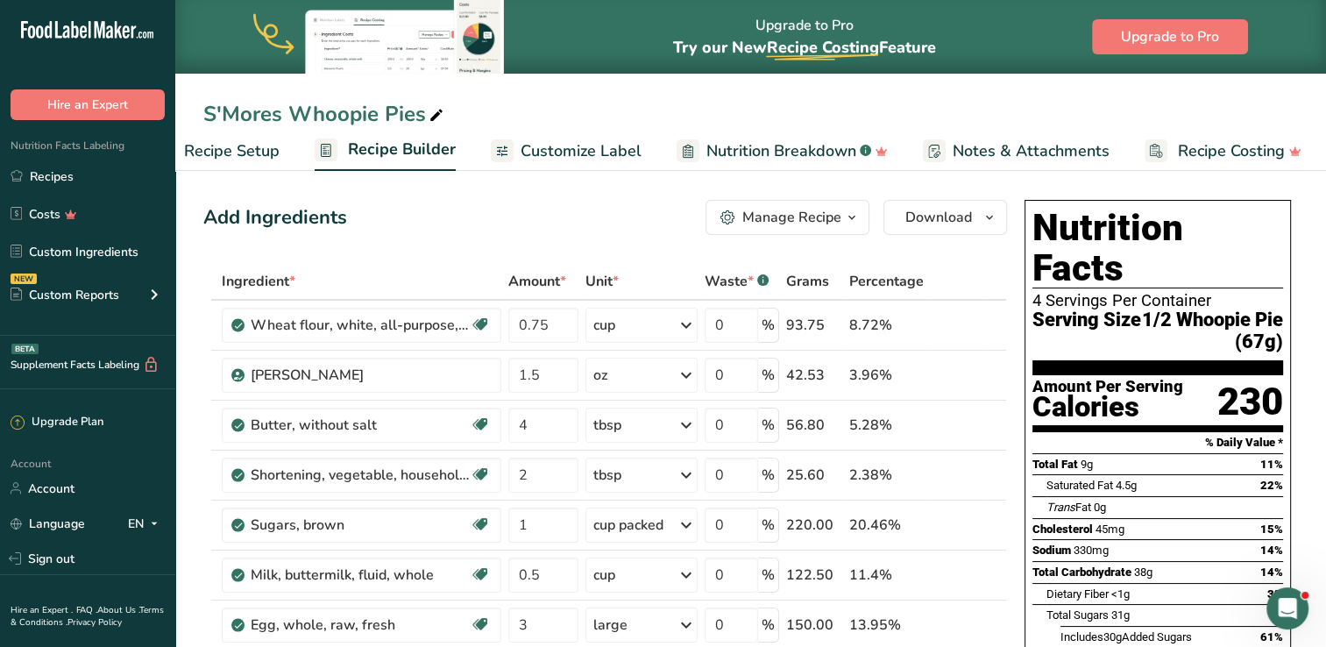
scroll to position [0, 55]
click at [232, 149] on span "Recipe Setup" at bounding box center [229, 151] width 96 height 24
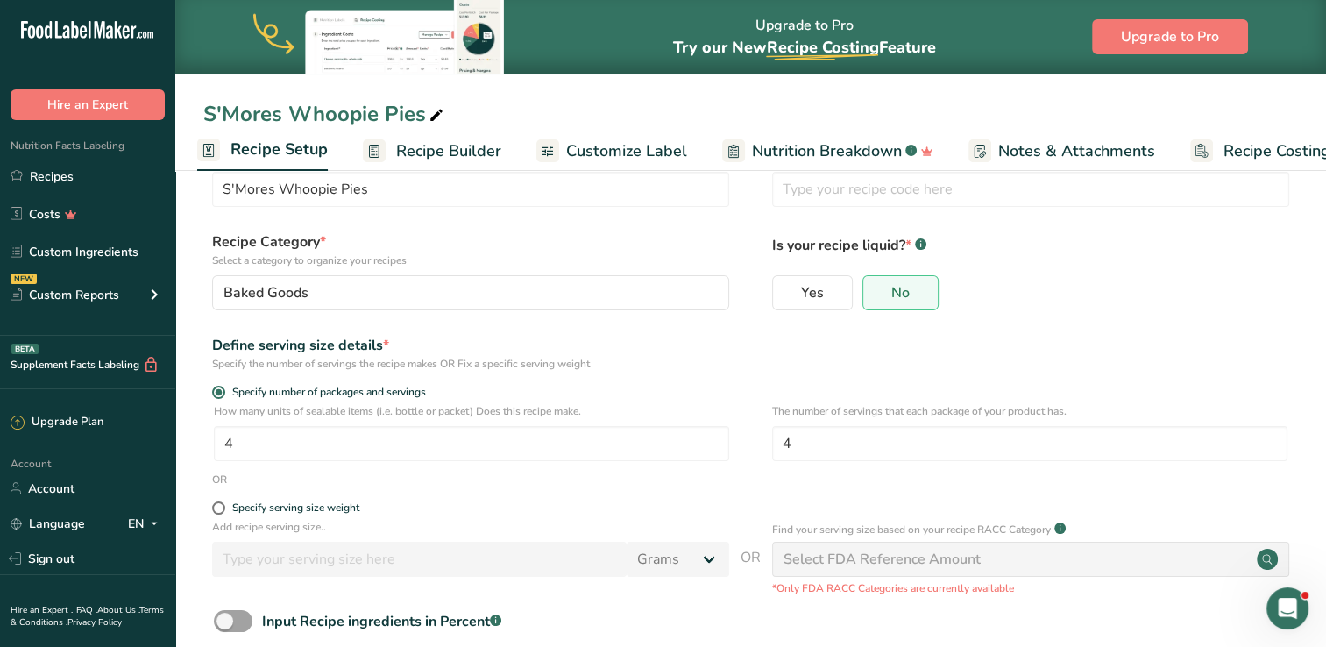
scroll to position [153, 0]
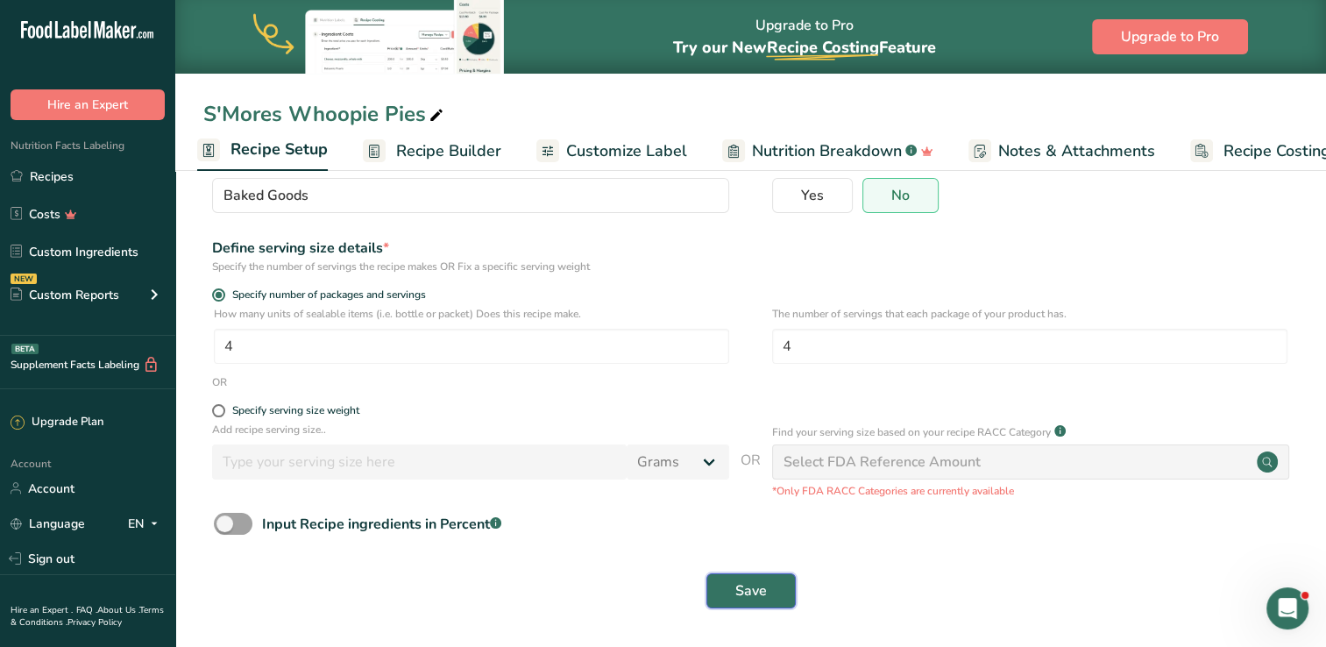
click at [760, 604] on button "Save" at bounding box center [750, 590] width 89 height 35
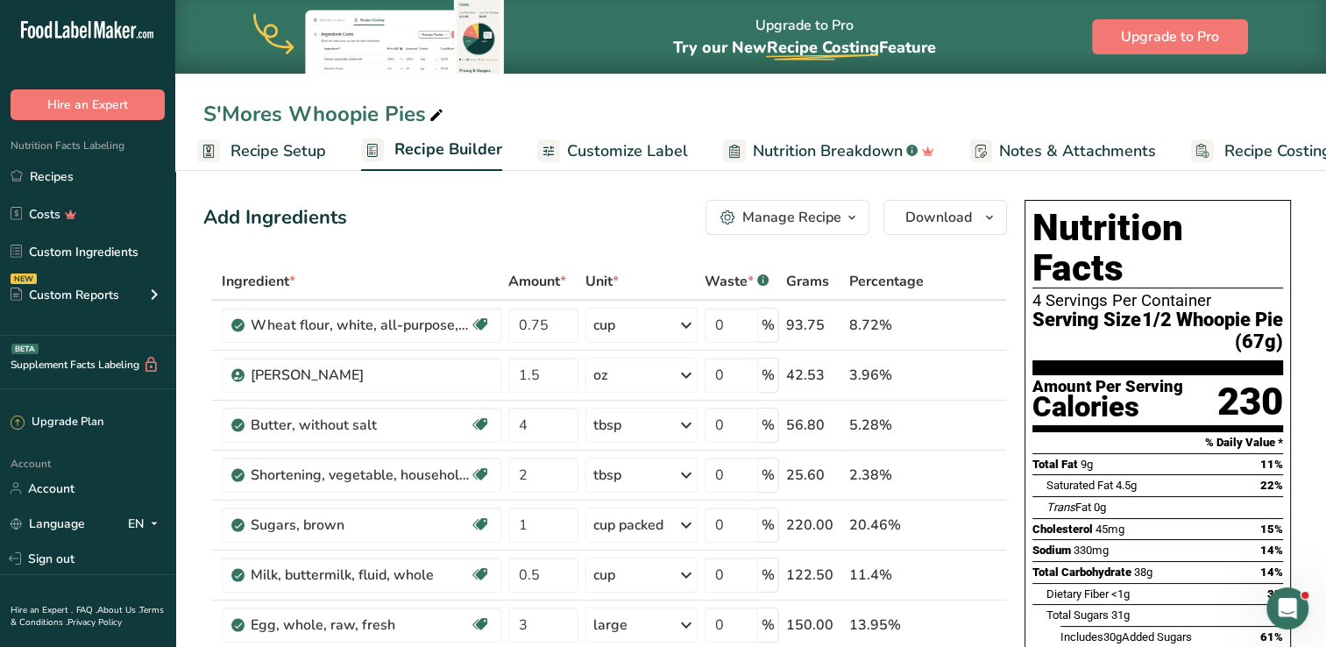
click at [616, 144] on span "Customize Label" at bounding box center [627, 151] width 121 height 24
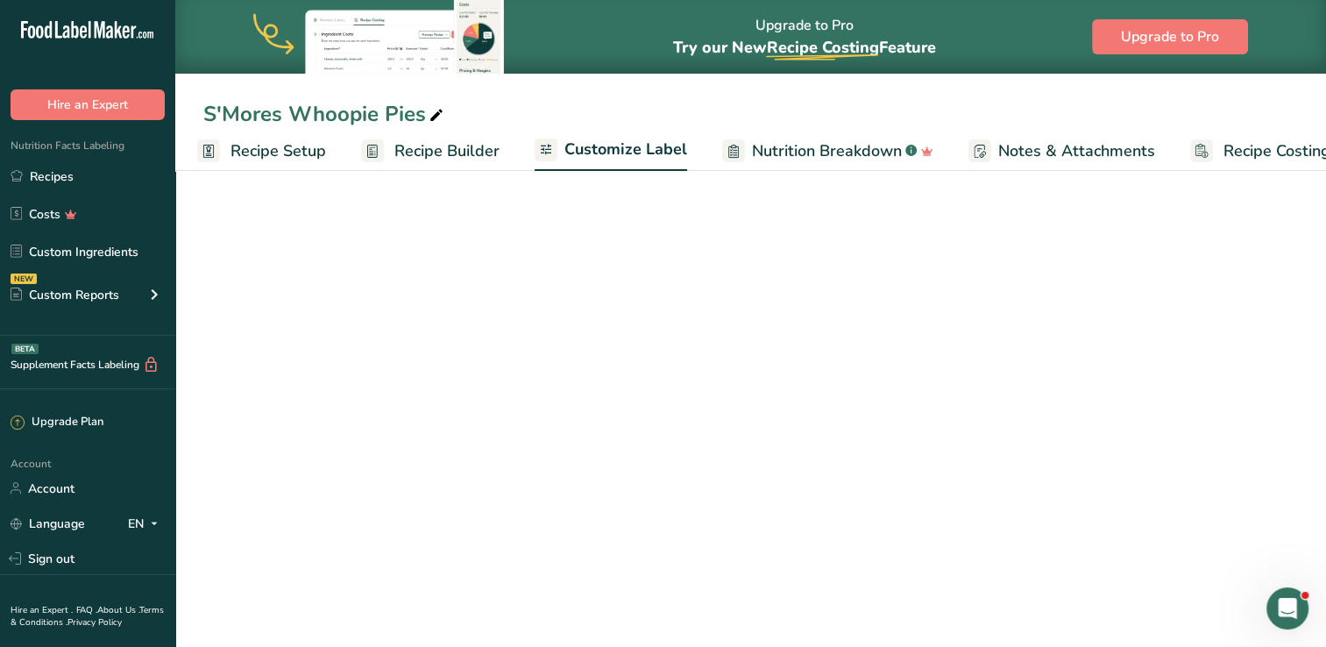
scroll to position [0, 55]
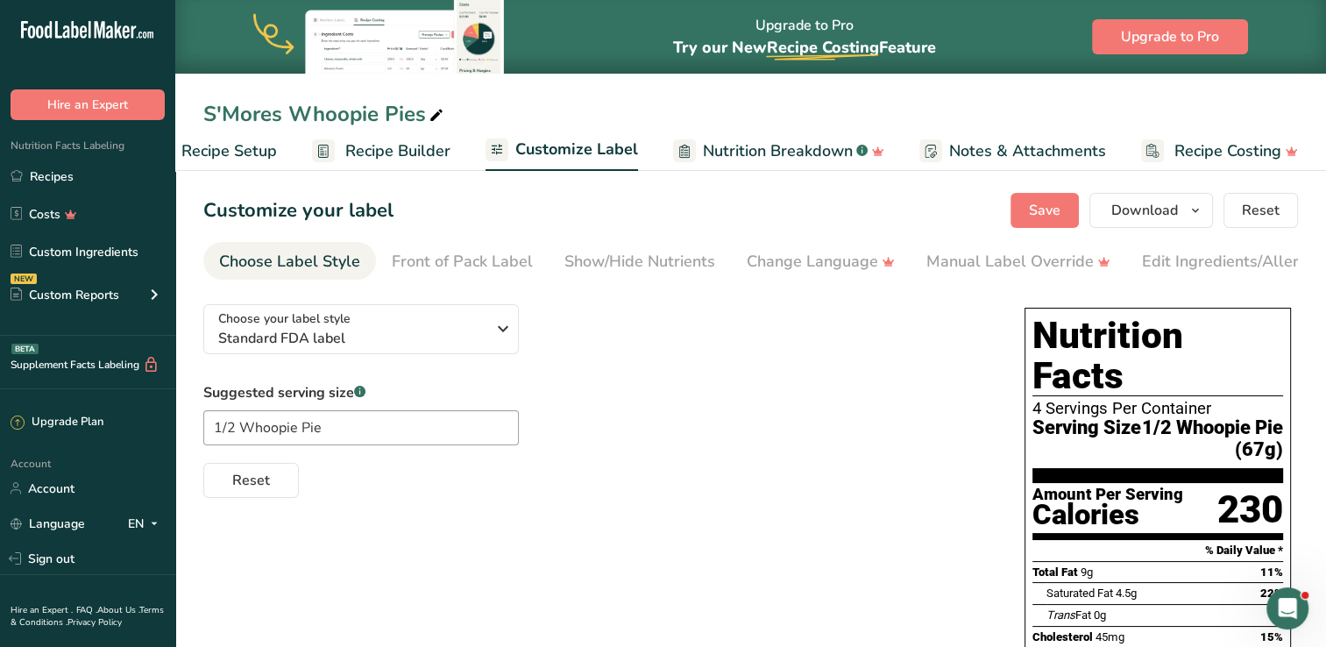
click at [1201, 417] on span "1/2 Whoopie Pie (67g)" at bounding box center [1212, 438] width 142 height 43
click at [945, 403] on div "Suggested serving size .a-a{fill:#347362;}.b-a{fill:#fff;} 1/2 Whoopie Pie Reset" at bounding box center [596, 440] width 786 height 116
click at [322, 441] on input "1/2 Whoopie Pie" at bounding box center [360, 427] width 315 height 35
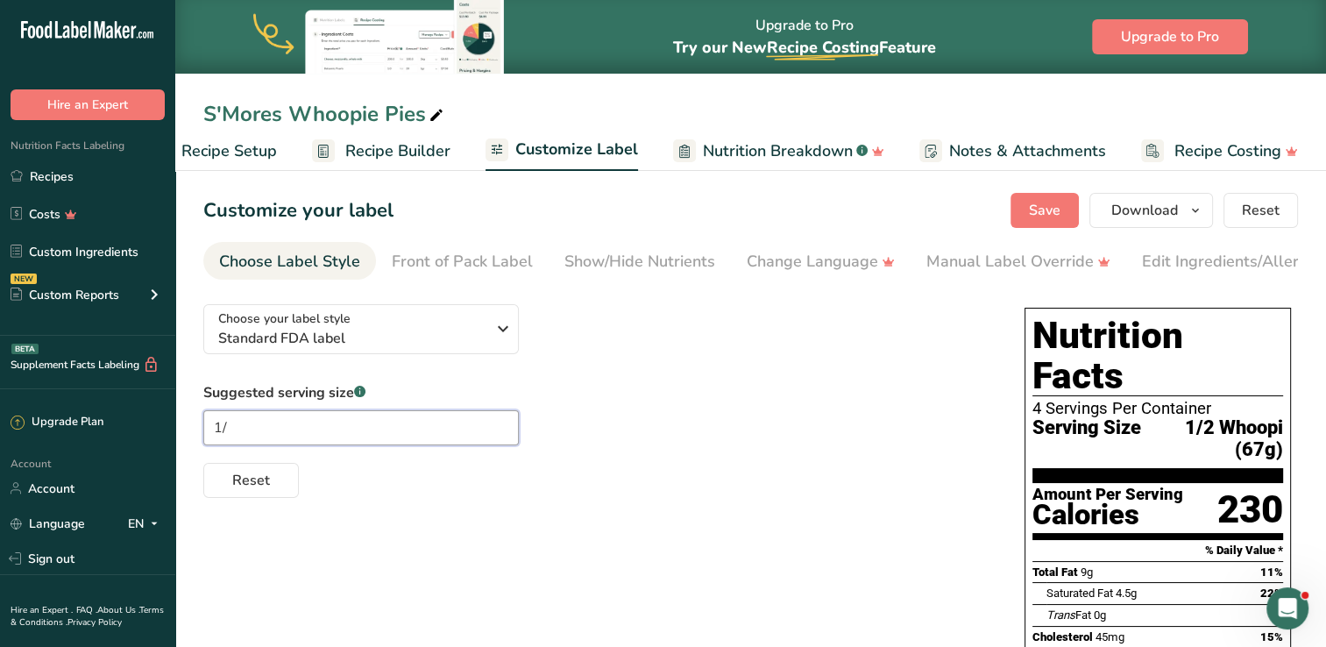
type input "1"
type input "1 whoopie pie"
click at [1040, 202] on span "Save" at bounding box center [1045, 210] width 32 height 21
click at [1136, 224] on button "Download" at bounding box center [1151, 210] width 124 height 35
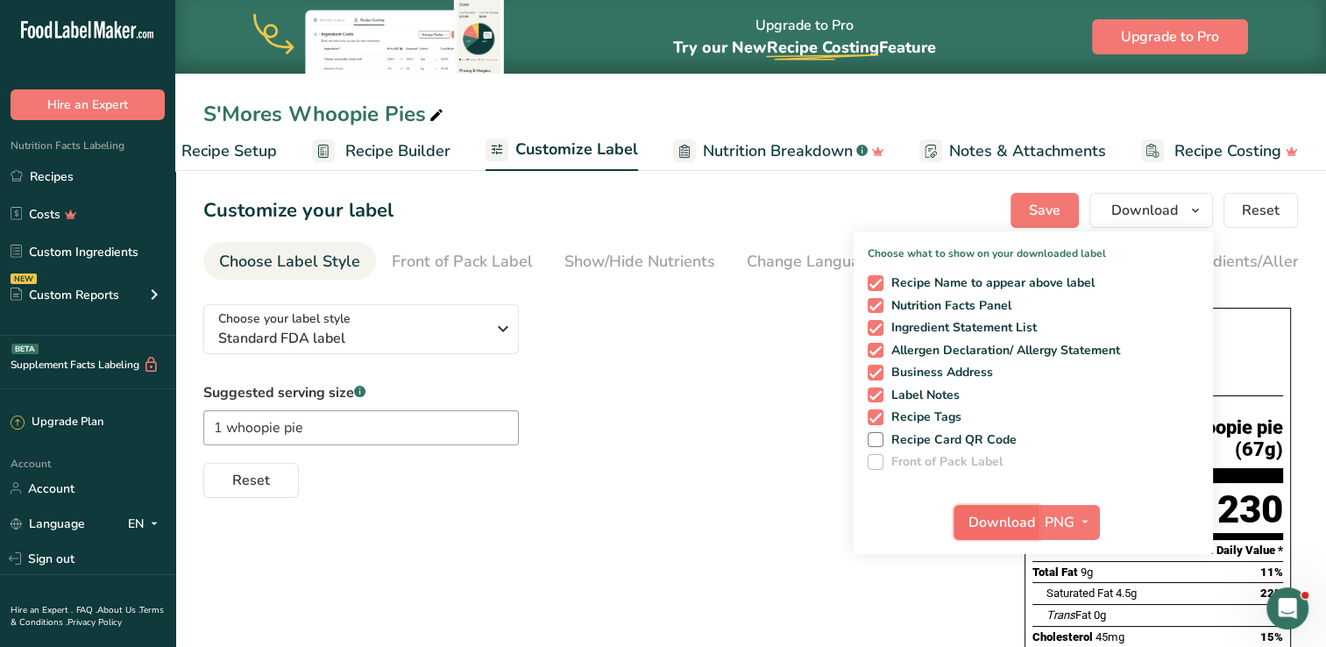
click at [997, 527] on span "Download" at bounding box center [1001, 522] width 67 height 21
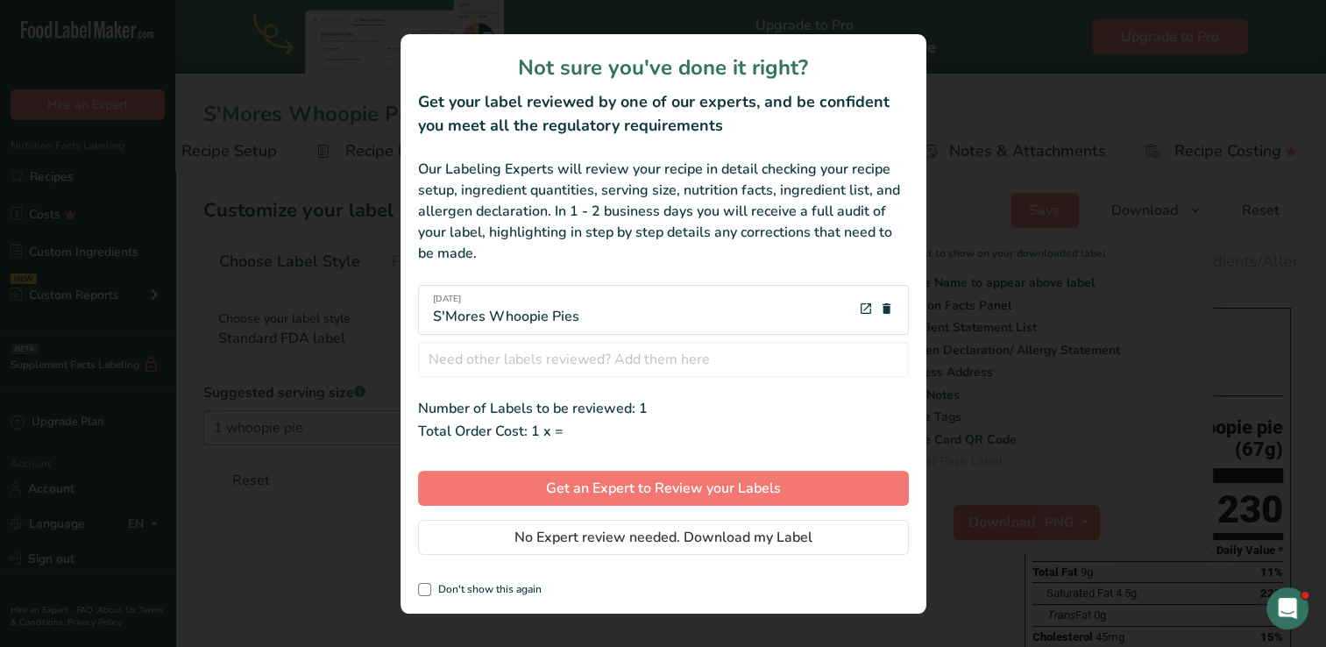
scroll to position [0, 42]
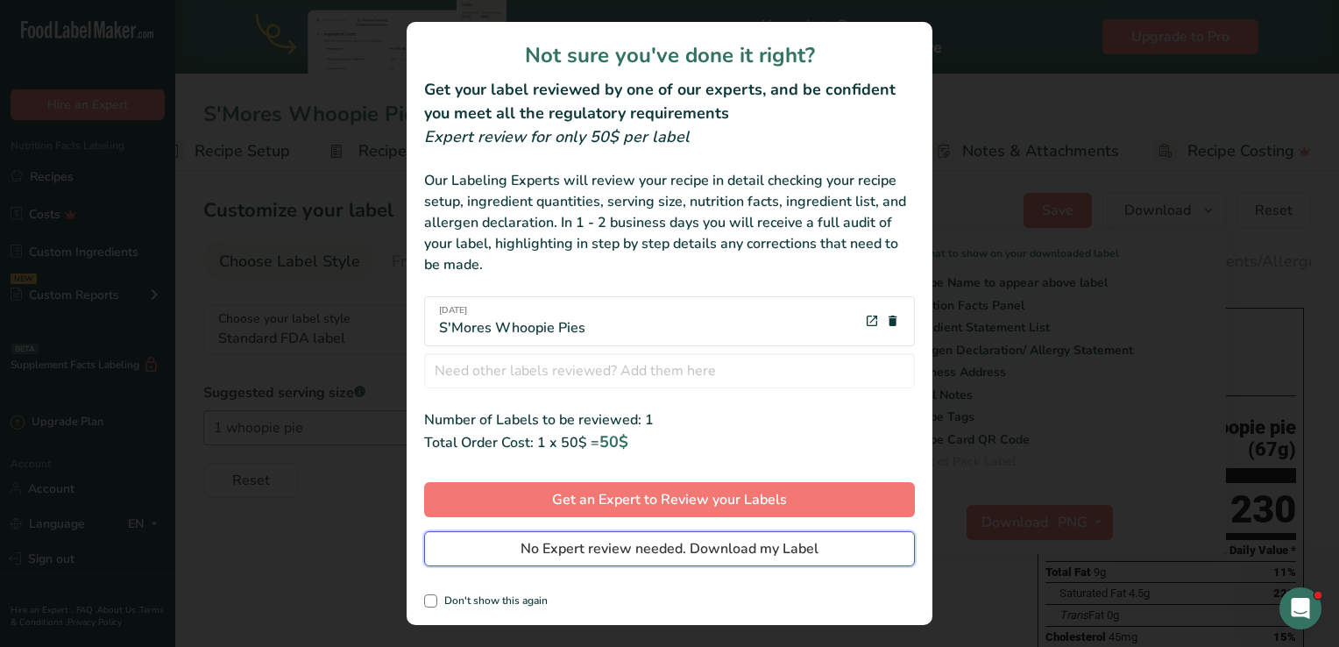
click at [585, 546] on span "No Expert review needed. Download my Label" at bounding box center [669, 548] width 298 height 21
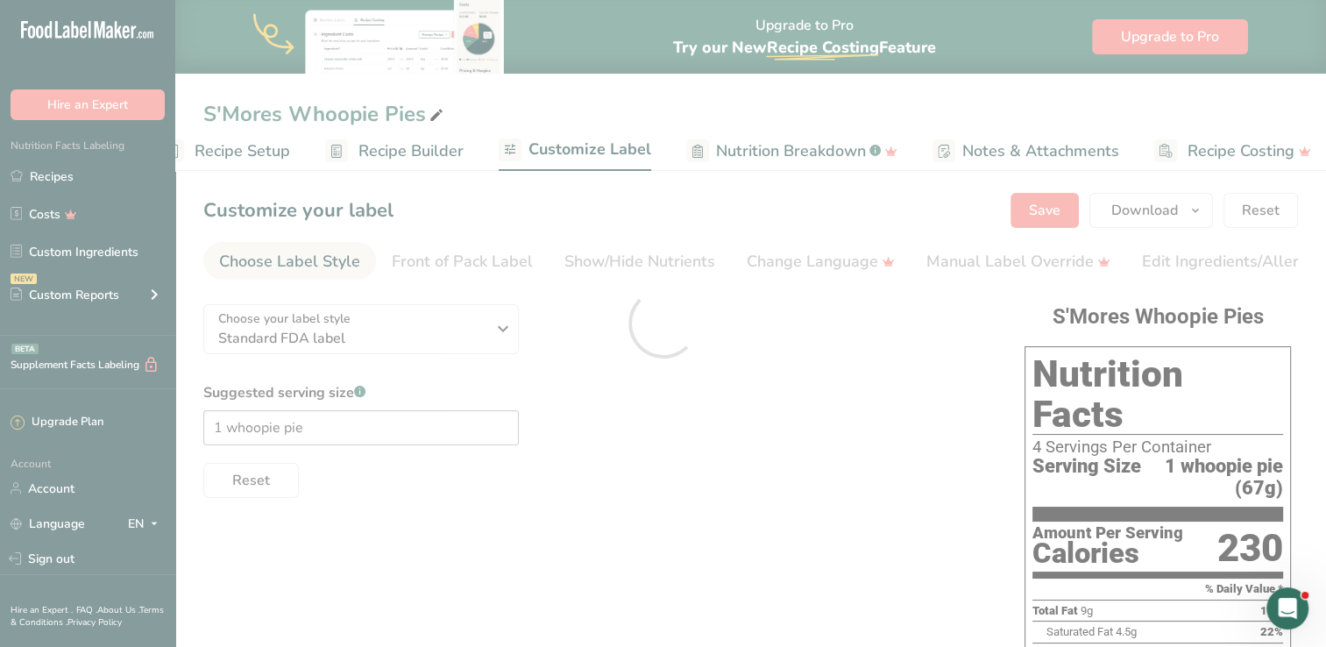
scroll to position [0, 0]
